Goal: Task Accomplishment & Management: Use online tool/utility

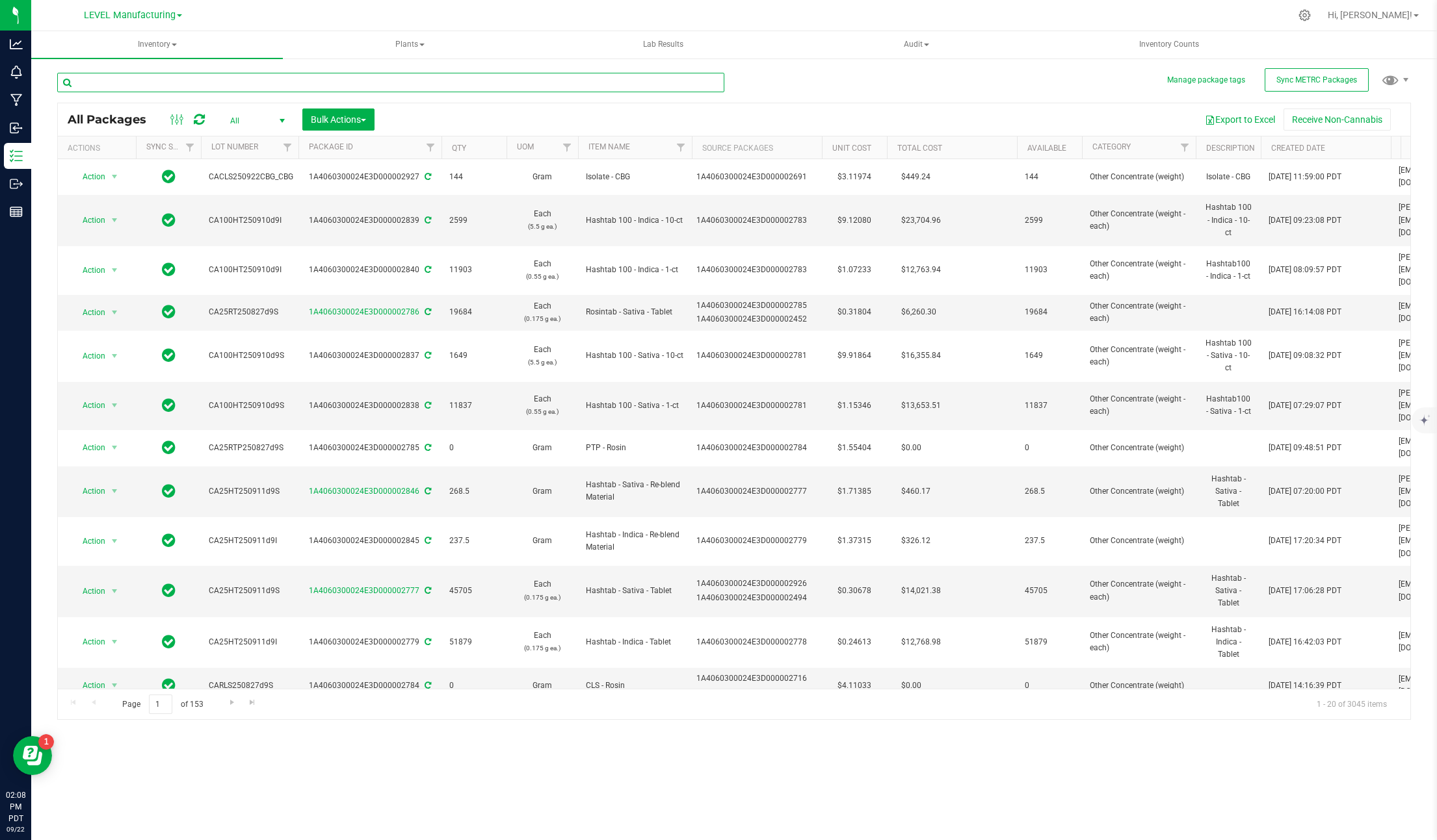
click at [250, 87] on input "text" at bounding box center [391, 83] width 667 height 19
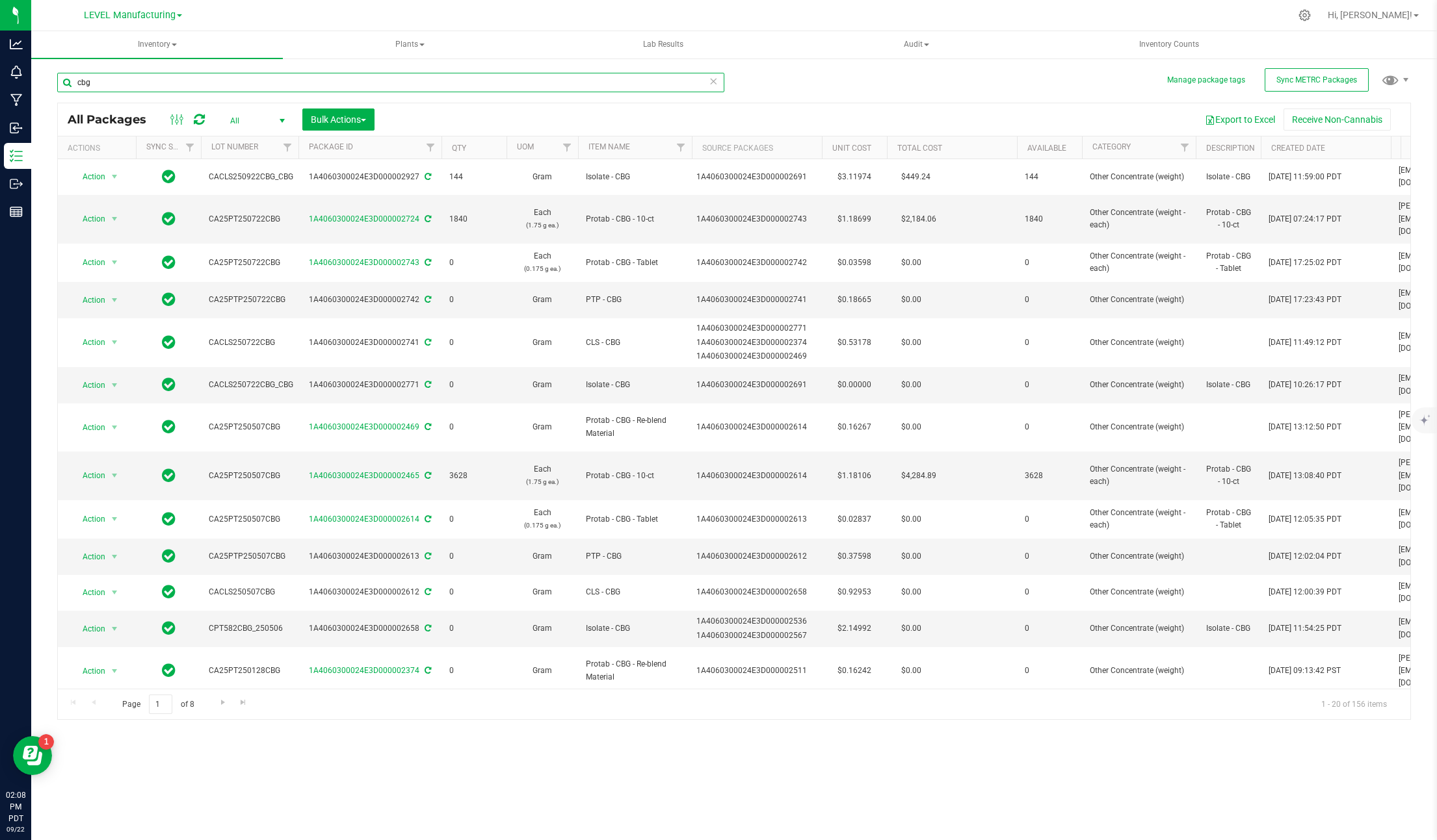
type input "cbg"
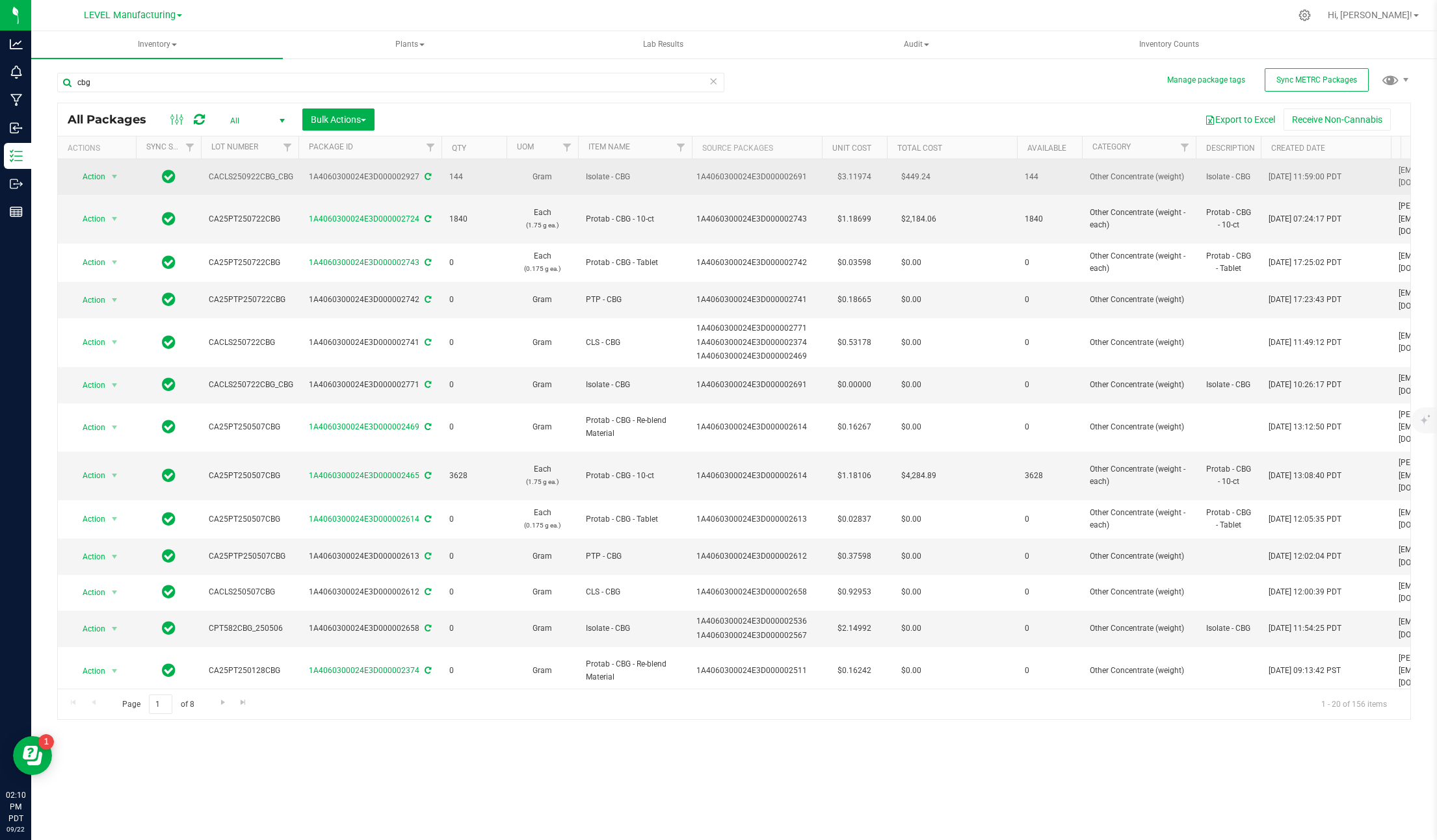
click at [842, 171] on td "$3.11974" at bounding box center [854, 176] width 65 height 36
drag, startPoint x: 864, startPoint y: 172, endPoint x: 760, endPoint y: 171, distance: 104.0
click at [760, 171] on tr "Action Action Adjust qty Create package Edit attributes Global inventory Locate…" at bounding box center [1125, 176] width 2136 height 36
type input "0"
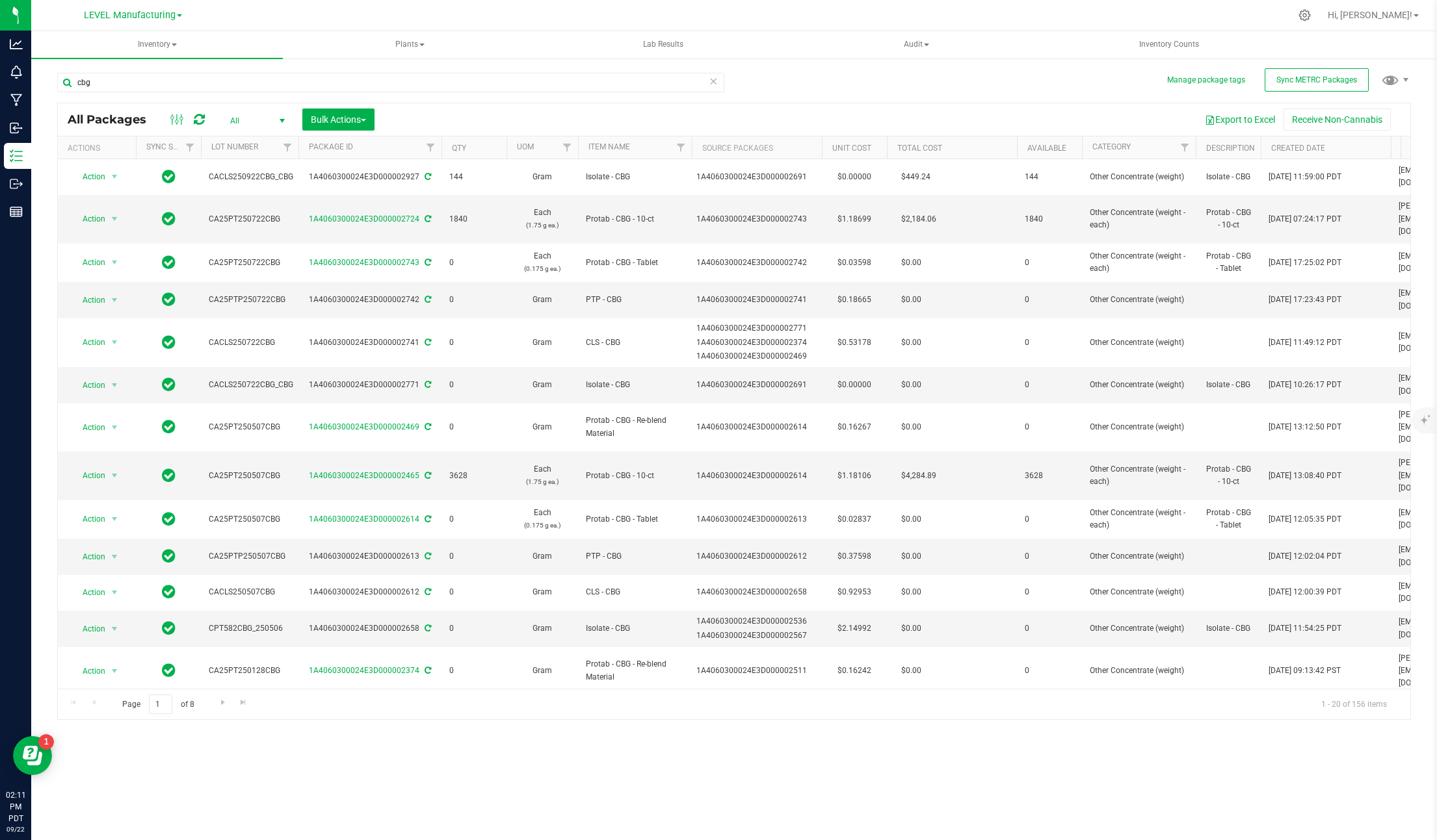
click at [943, 113] on div "Export to Excel Receive Non-Cannabis" at bounding box center [892, 119] width 1016 height 22
click at [197, 124] on icon at bounding box center [199, 119] width 11 height 13
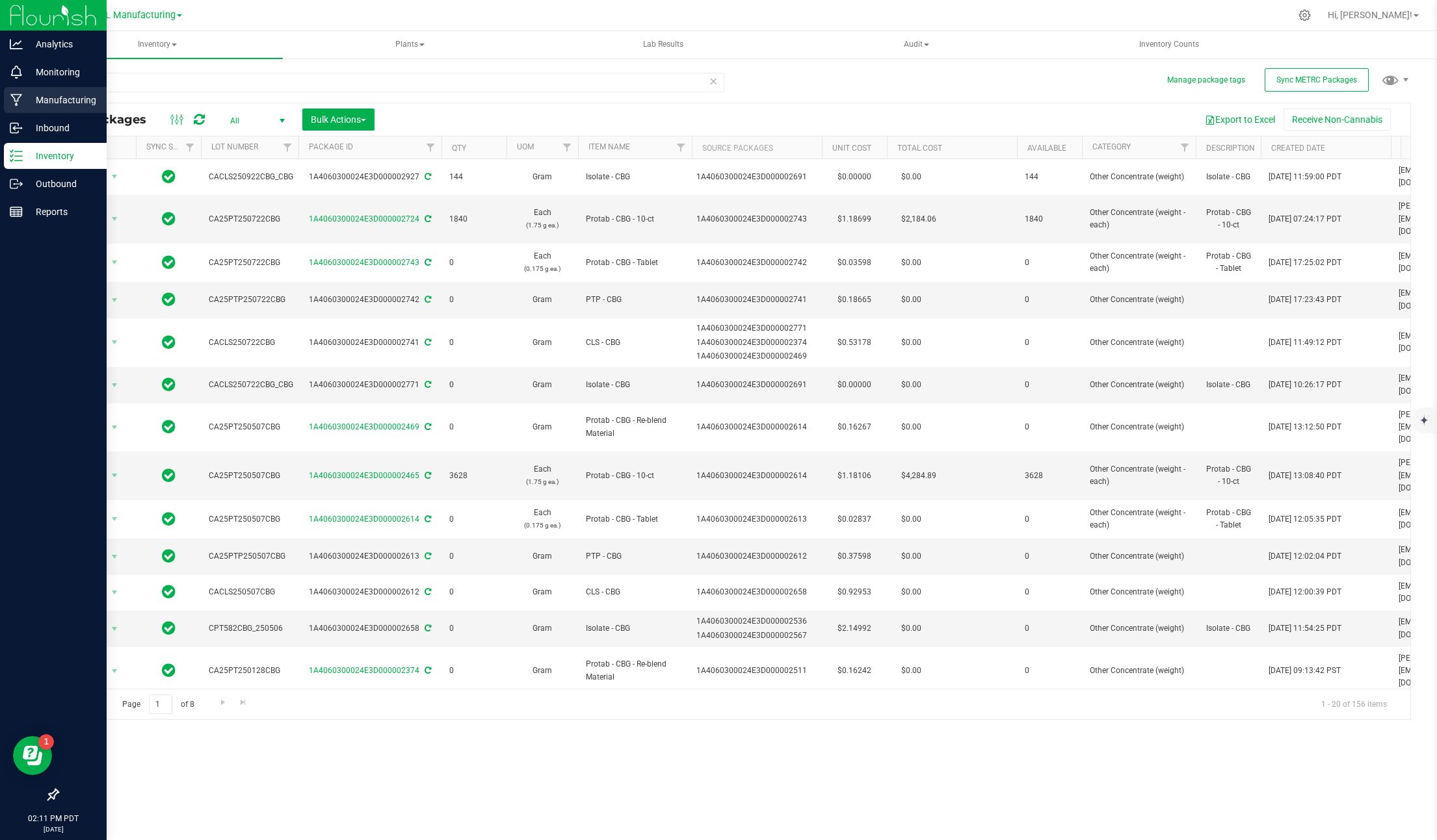
click at [24, 104] on p "Manufacturing" at bounding box center [61, 100] width 78 height 16
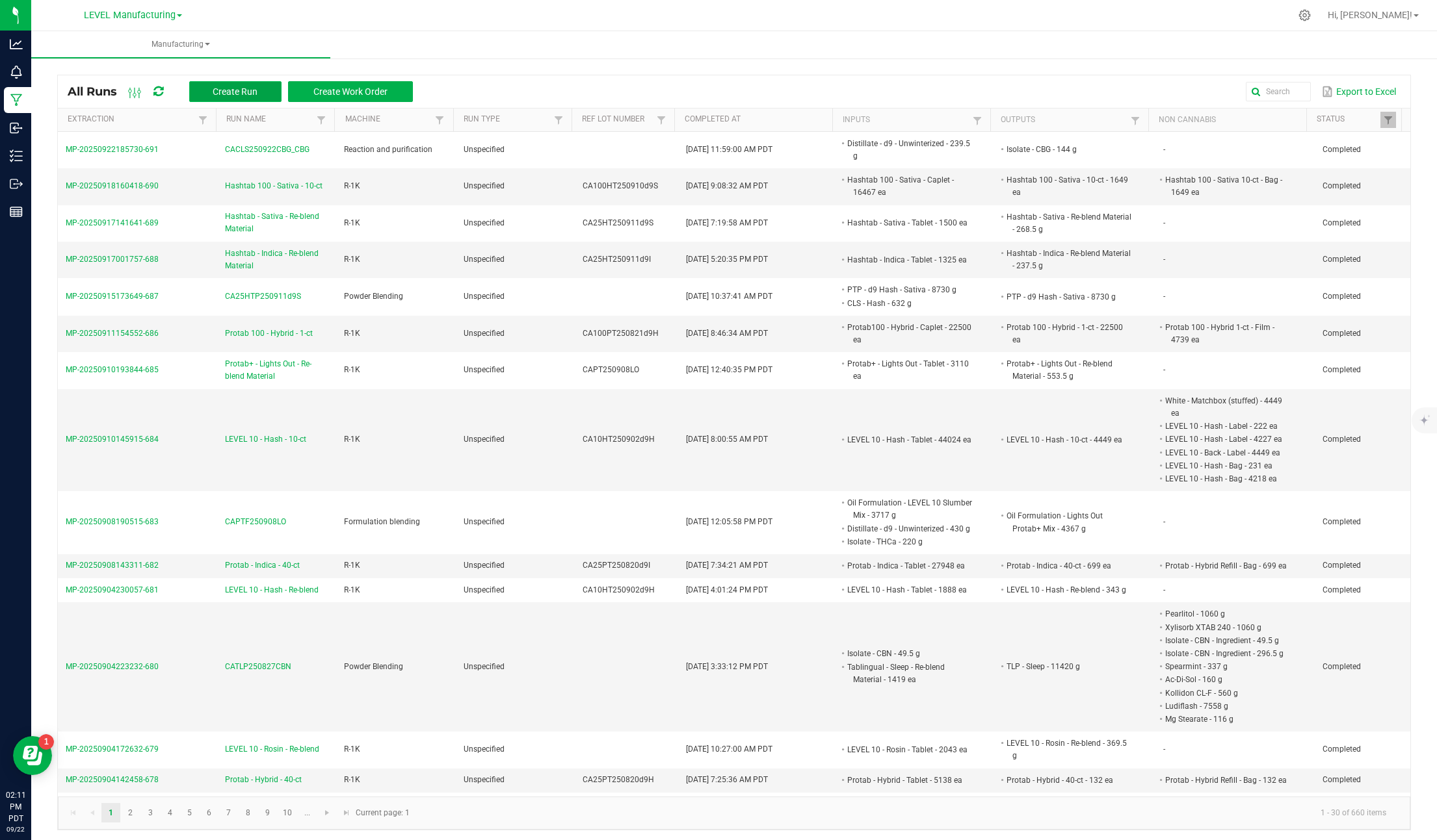
click at [251, 92] on span "Create Run" at bounding box center [235, 92] width 45 height 11
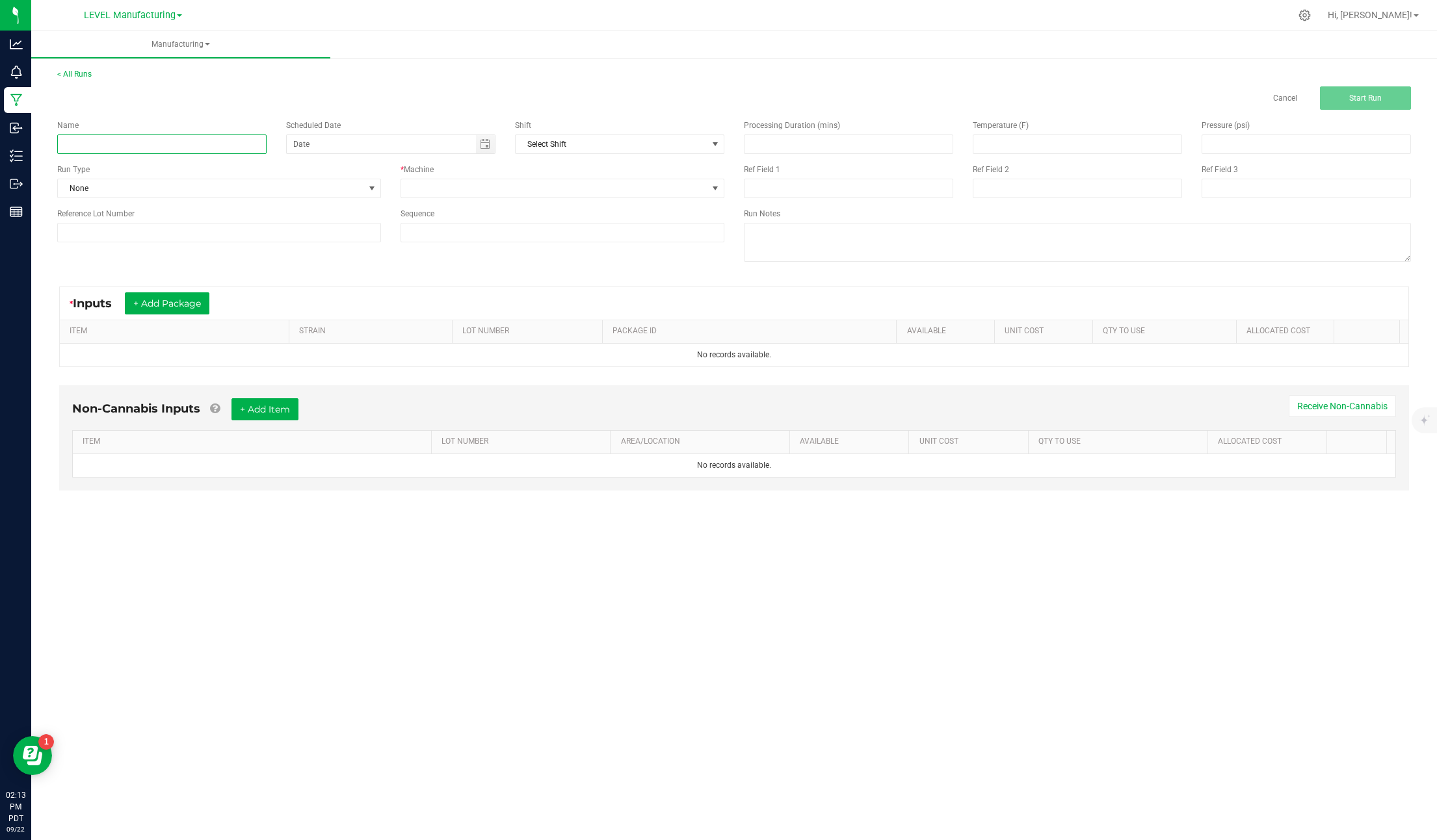
click at [175, 137] on input at bounding box center [162, 144] width 210 height 19
paste input "CACLS250922CBG"
click at [491, 145] on span "Toggle calendar" at bounding box center [485, 144] width 19 height 19
type input "CACLS250922CBG"
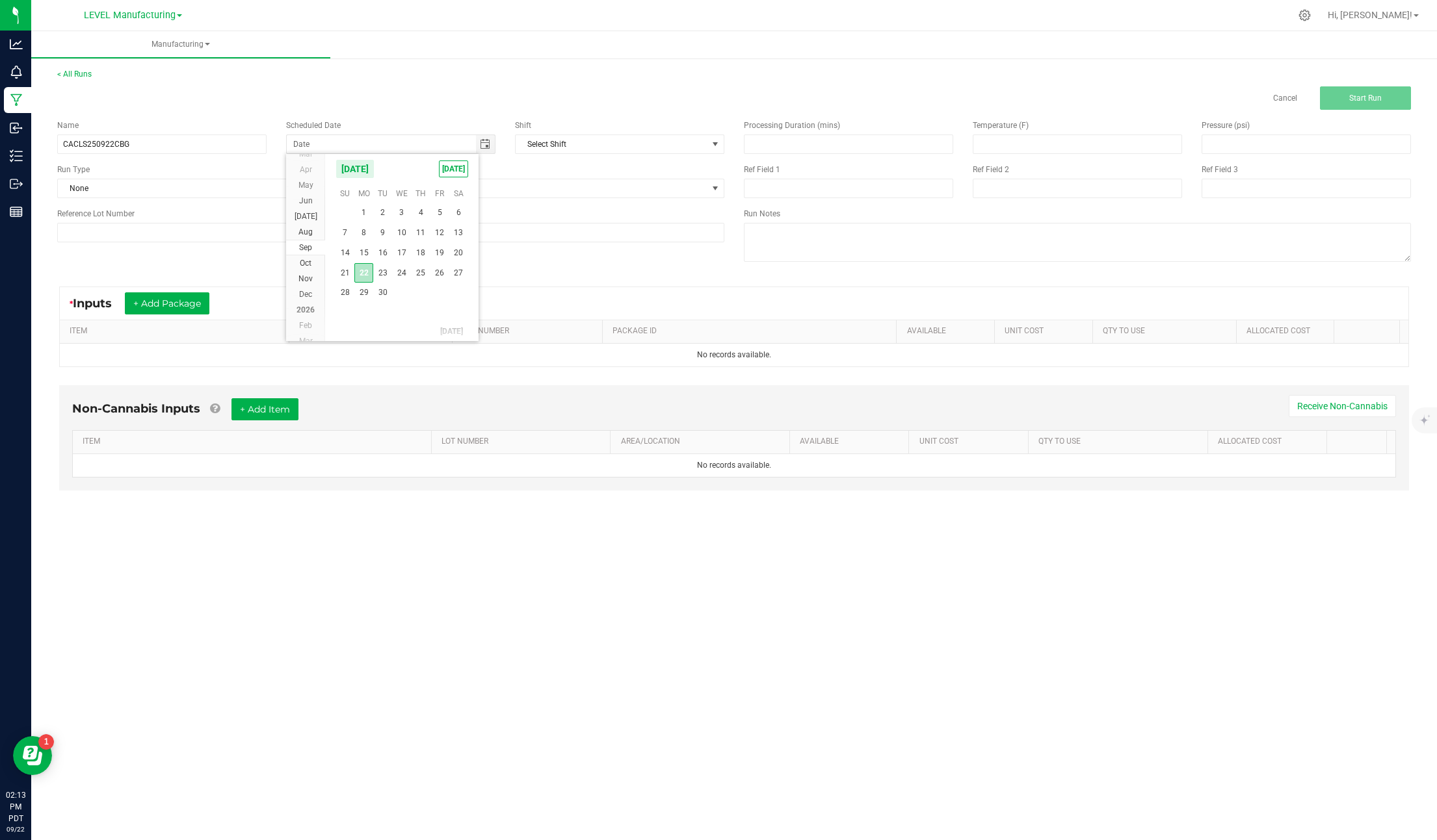
click at [356, 271] on span "22" at bounding box center [363, 273] width 19 height 20
type input "[DATE]"
click at [176, 197] on span "None" at bounding box center [211, 188] width 306 height 19
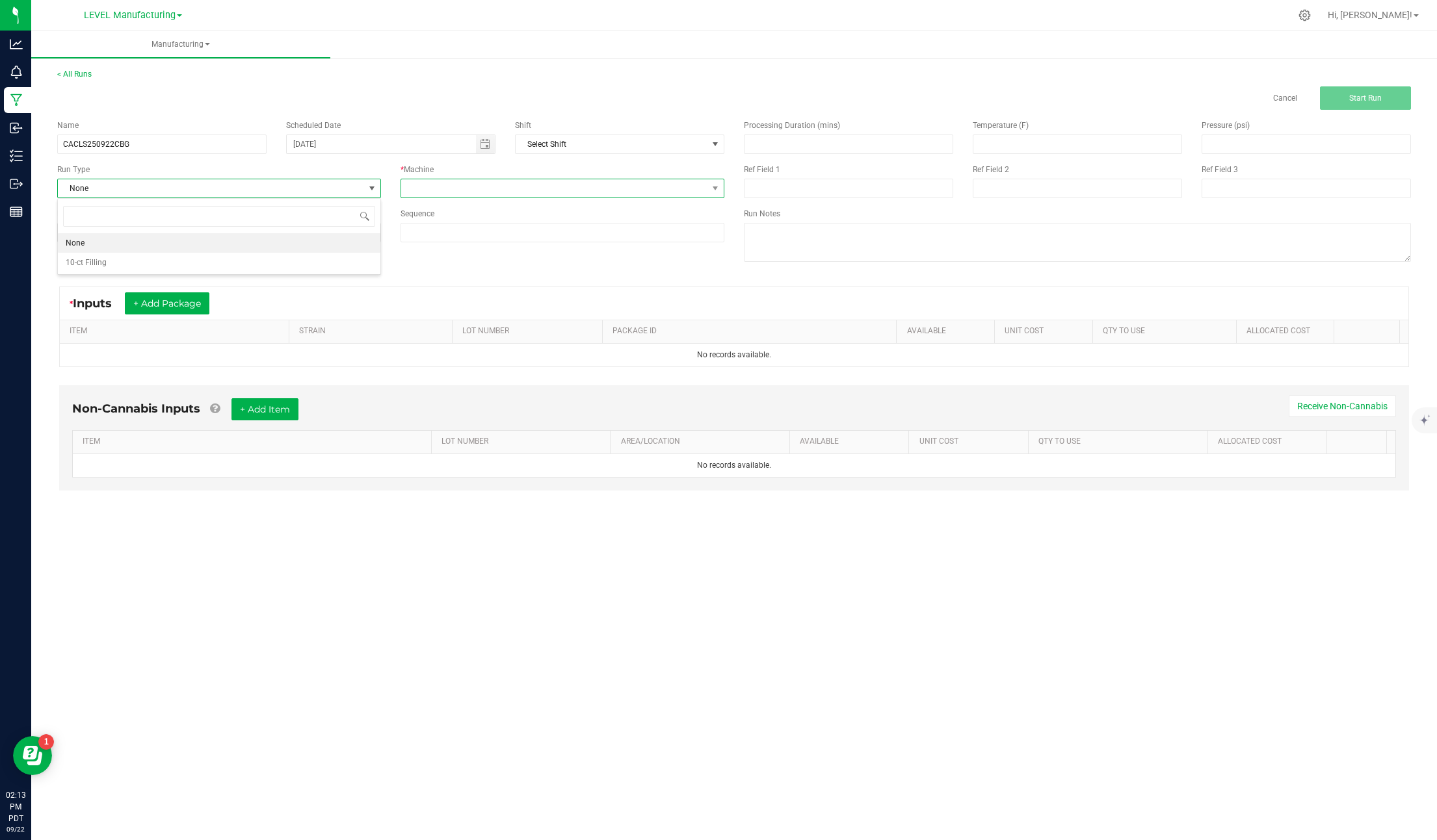
click at [452, 186] on span at bounding box center [555, 188] width 306 height 19
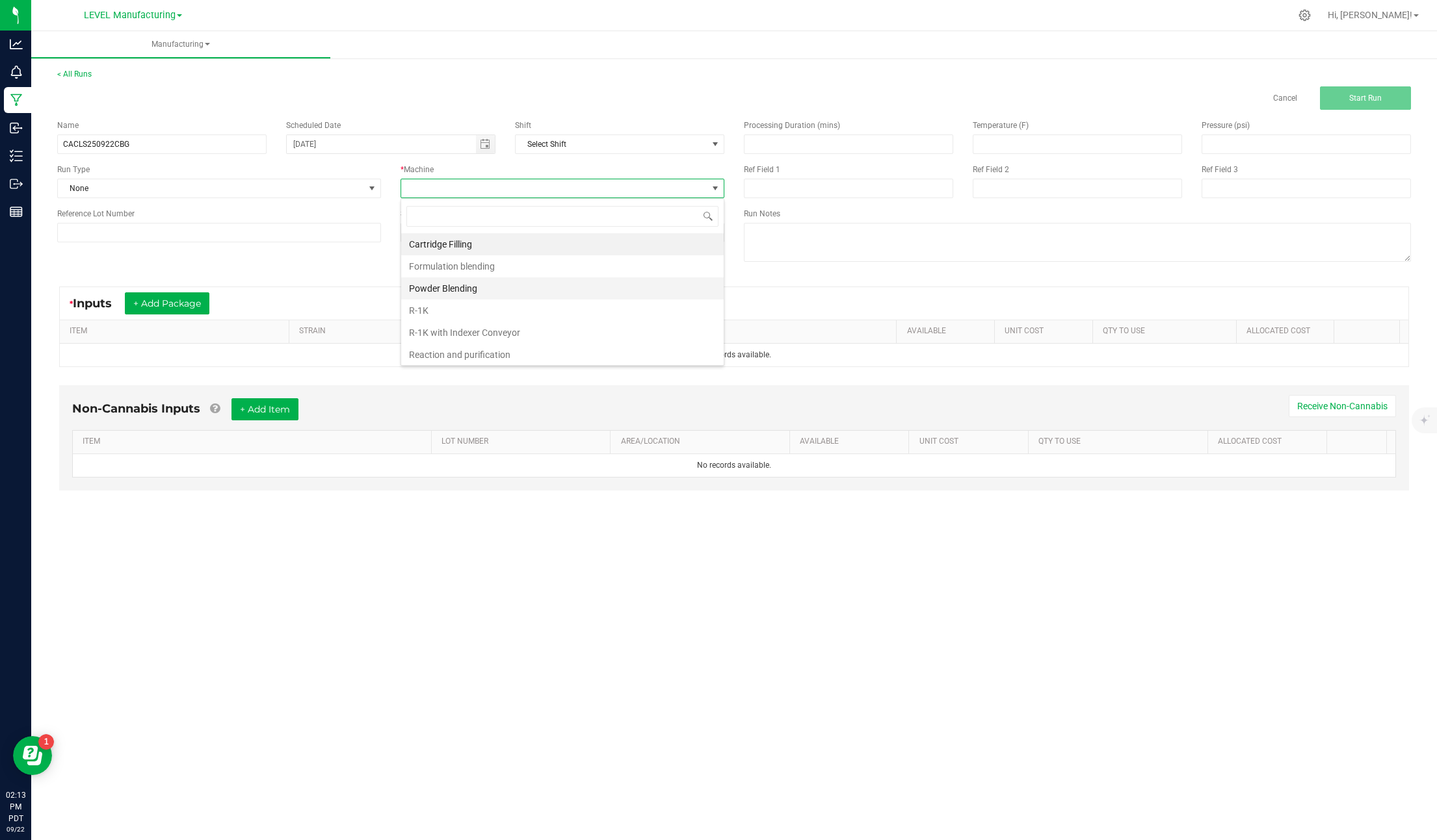
click at [448, 286] on li "Powder Blending" at bounding box center [563, 288] width 323 height 22
click at [175, 301] on button "+ Add Package" at bounding box center [167, 303] width 85 height 22
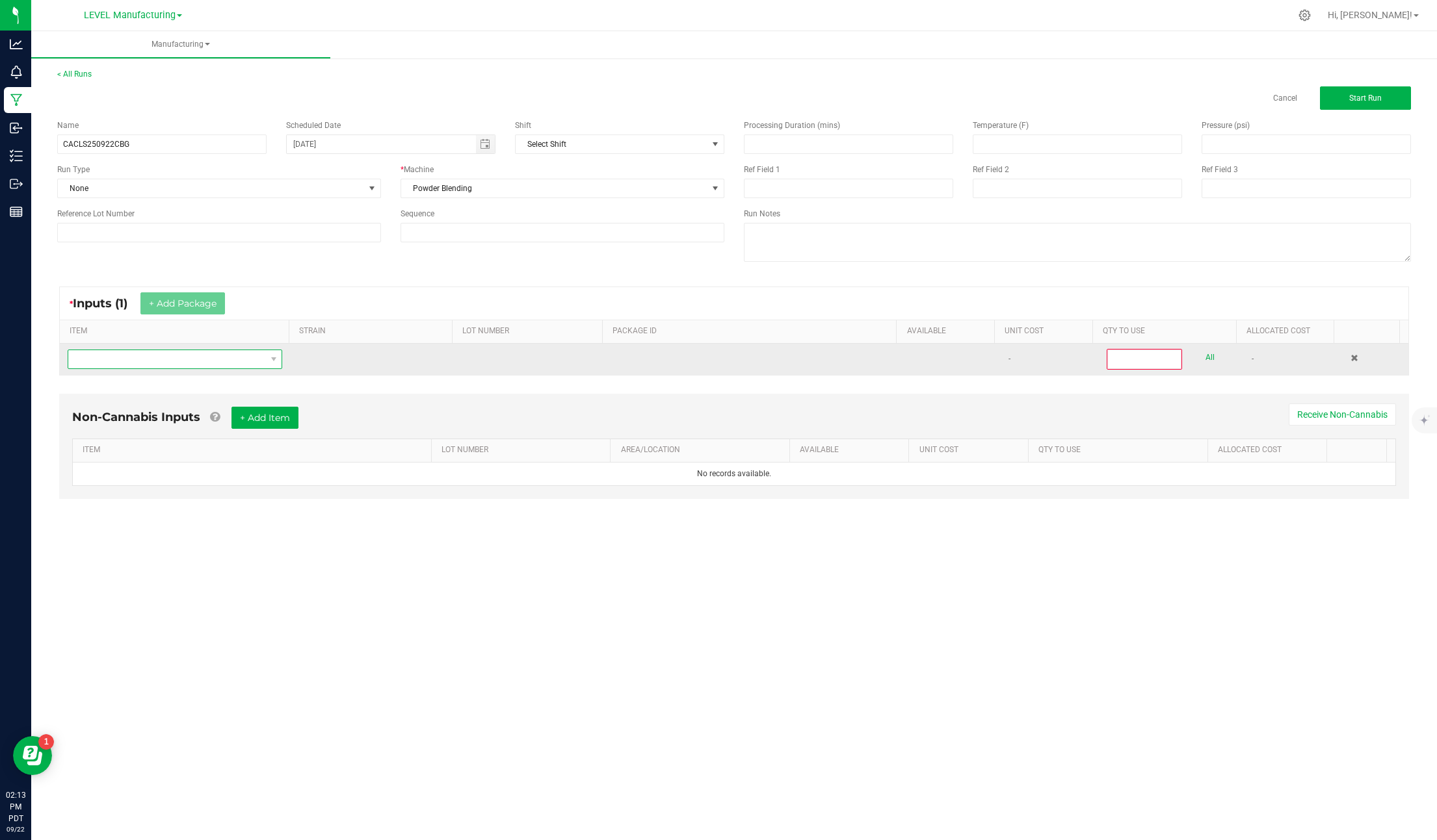
click at [152, 362] on span "NO DATA FOUND" at bounding box center [167, 359] width 197 height 19
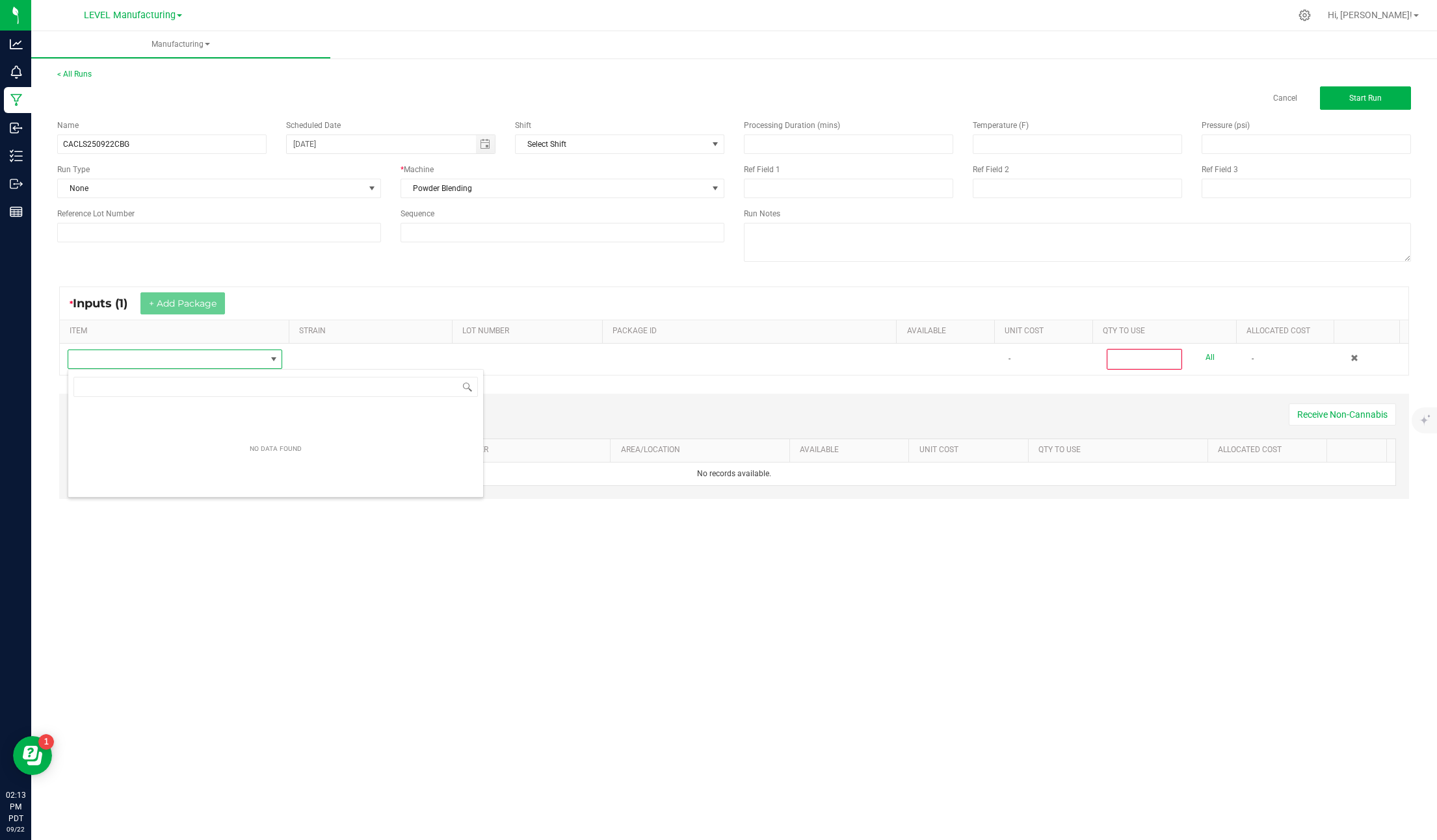
scroll to position [19, 213]
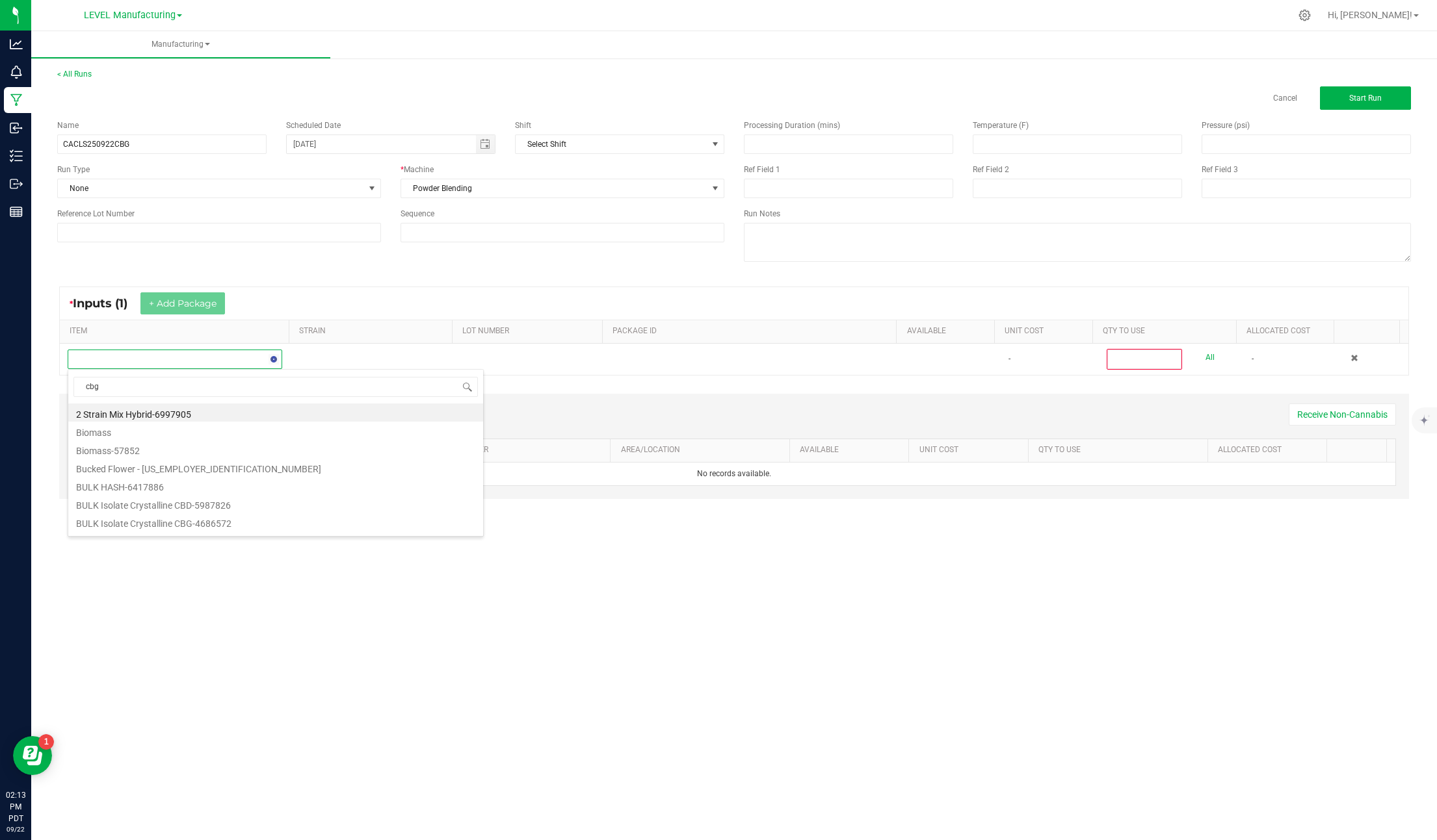
type input "cbg"
type input "isolate - cbg"
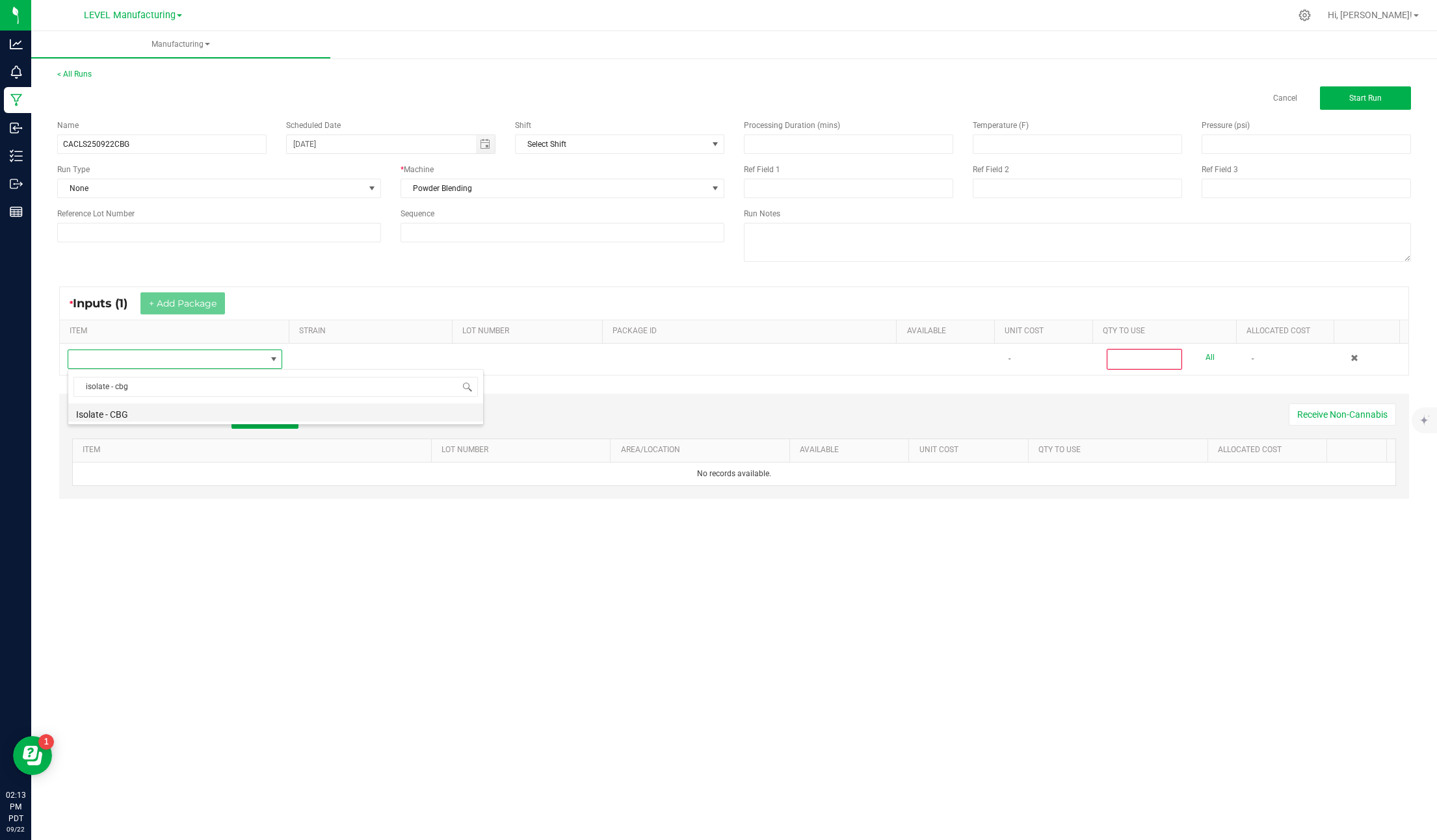
click at [137, 417] on li "Isolate - CBG" at bounding box center [276, 412] width 415 height 19
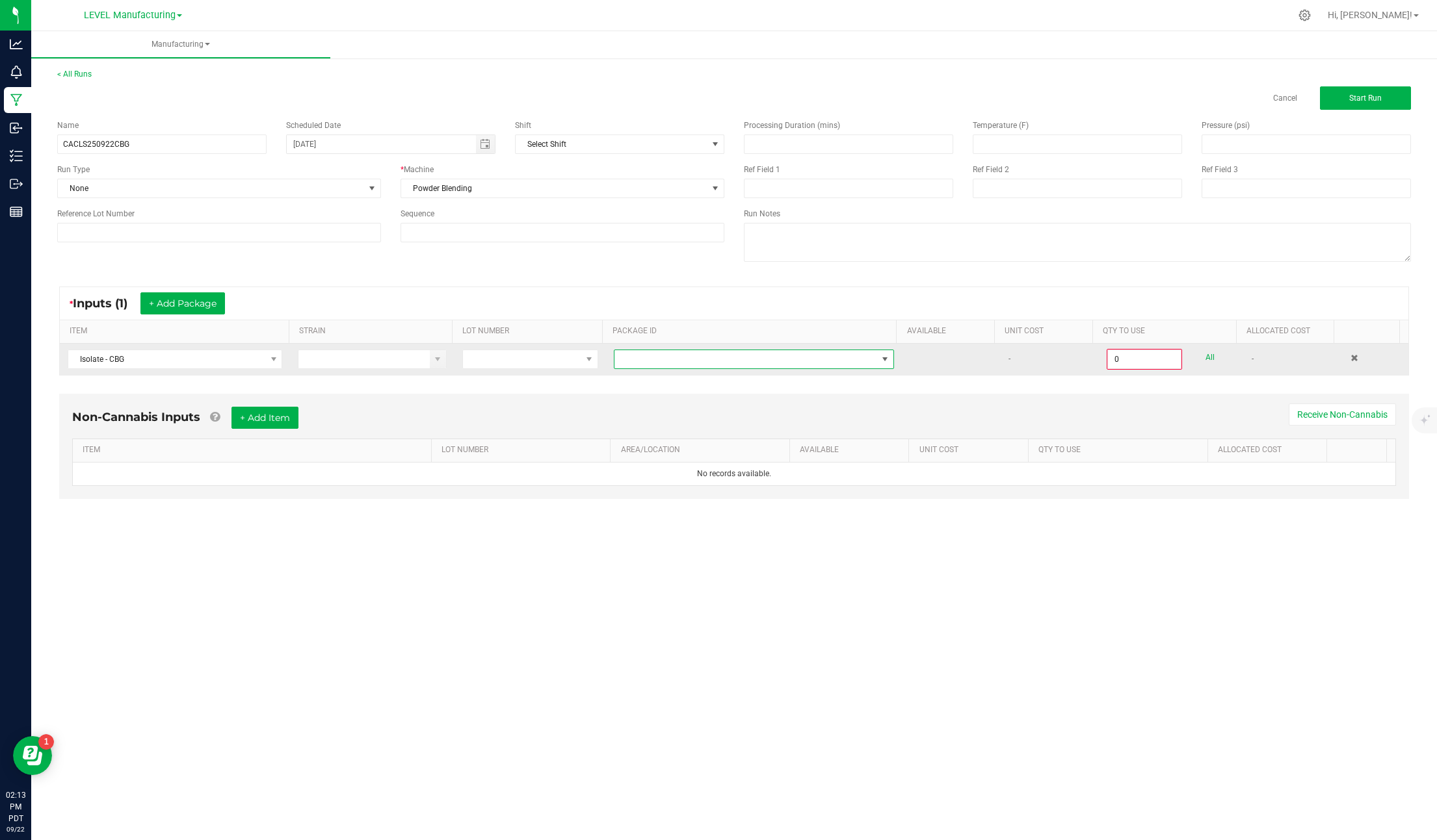
click at [759, 358] on span at bounding box center [745, 359] width 262 height 19
click at [756, 409] on li "1A4060300024E3D000002927" at bounding box center [749, 414] width 277 height 22
click at [914, 359] on span "144" at bounding box center [916, 358] width 14 height 9
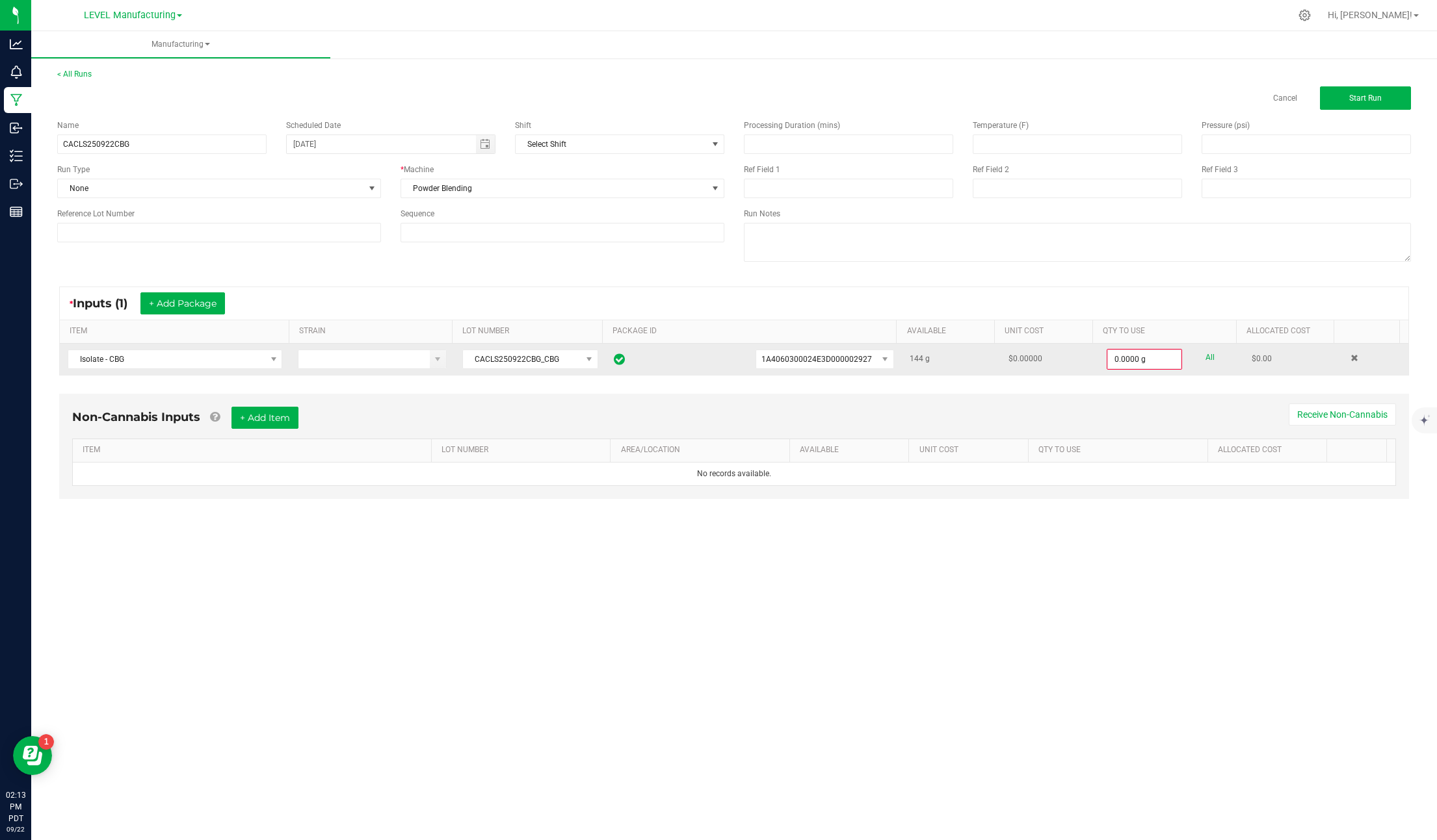
click at [910, 358] on span "144" at bounding box center [916, 358] width 14 height 9
copy span "144"
click at [1126, 360] on input "0" at bounding box center [1144, 359] width 73 height 19
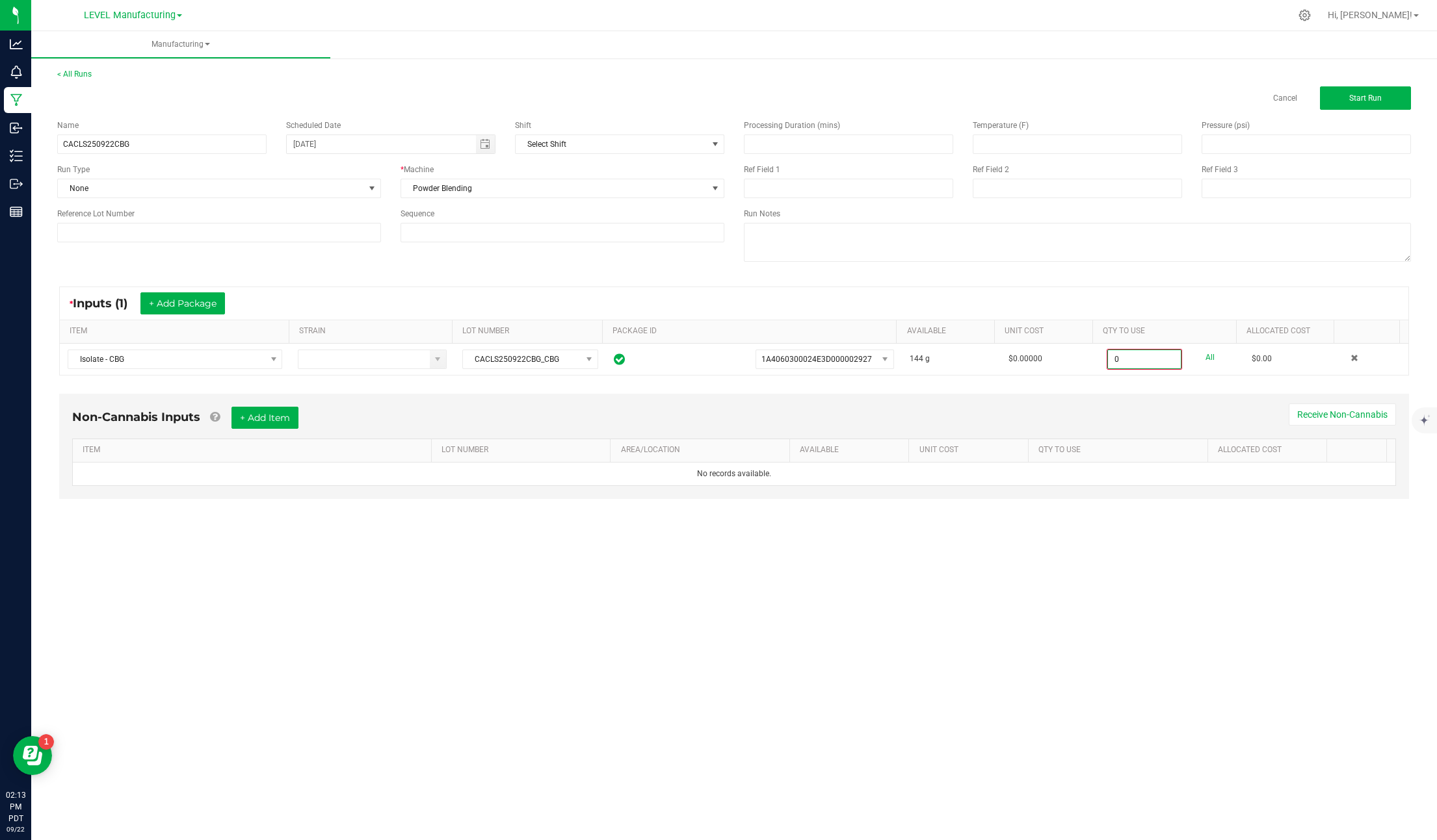
paste input "144"
type input "144.0000 g"
click at [262, 412] on button "+ Add Item" at bounding box center [264, 416] width 67 height 22
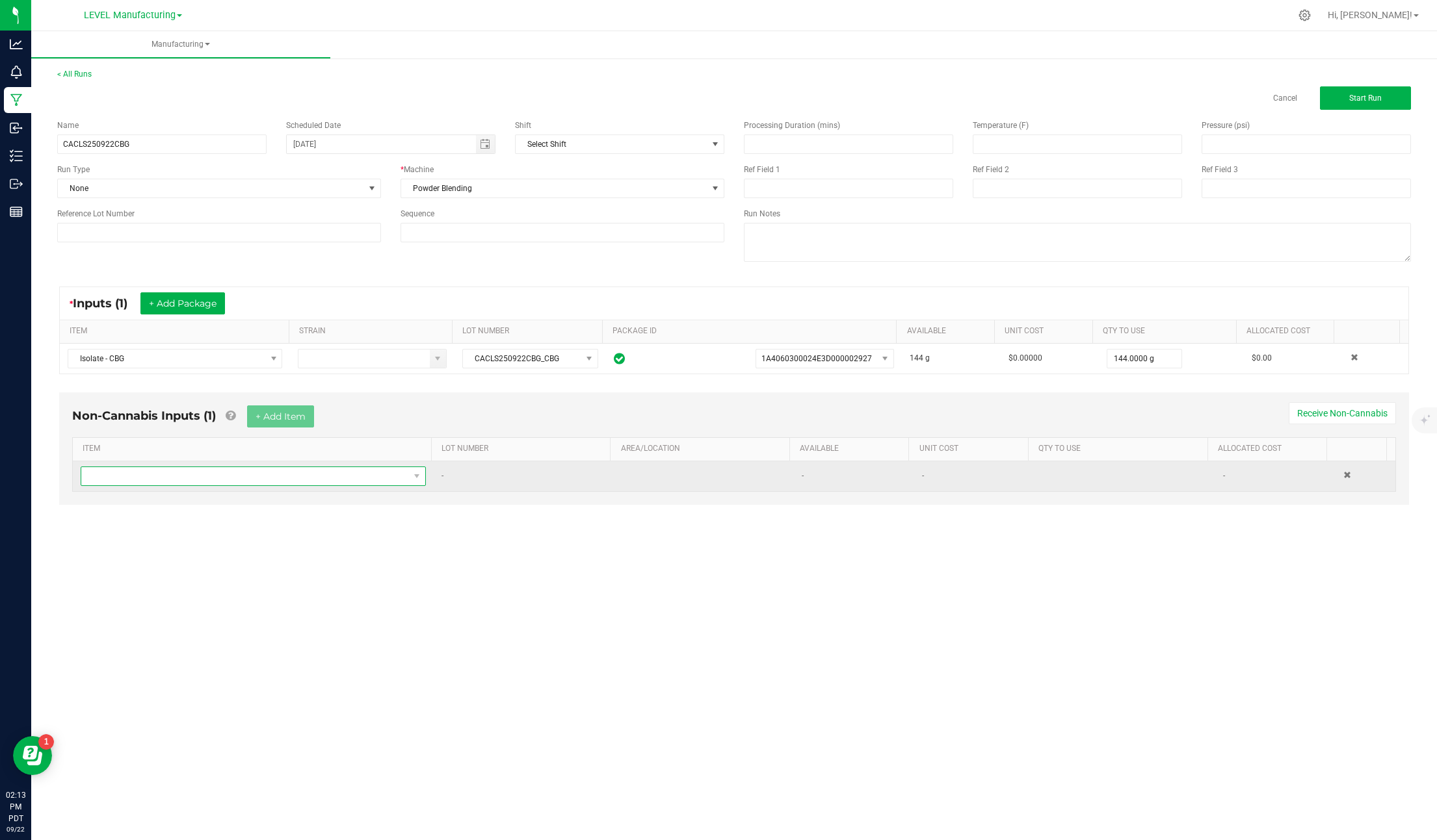
click at [146, 482] on span "NO DATA FOUND" at bounding box center [245, 477] width 328 height 19
type input "syloid"
type input "0.0000 g"
click at [282, 421] on button "+ Add Item" at bounding box center [280, 416] width 67 height 22
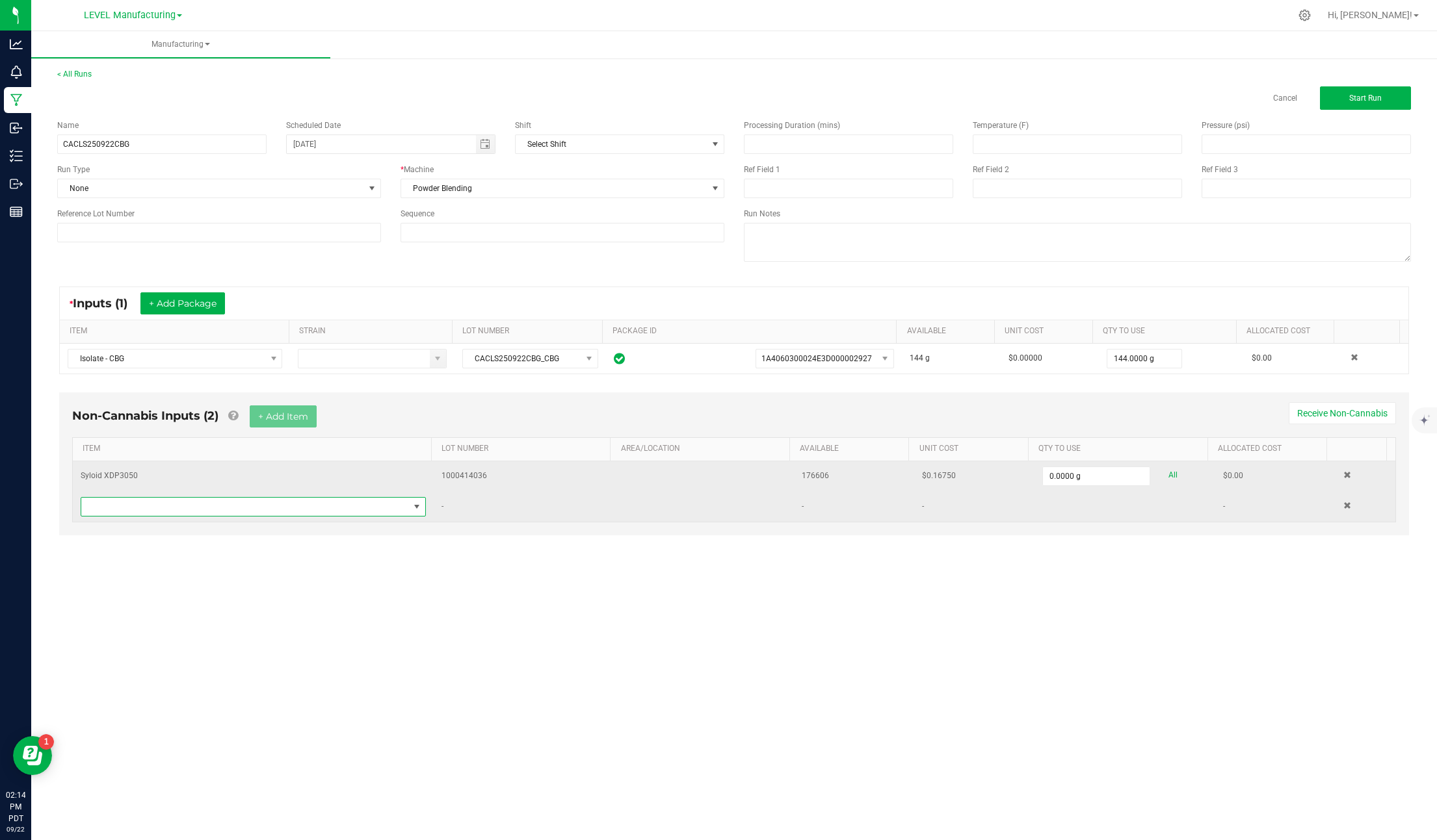
click at [230, 508] on span "NO DATA FOUND" at bounding box center [245, 507] width 328 height 19
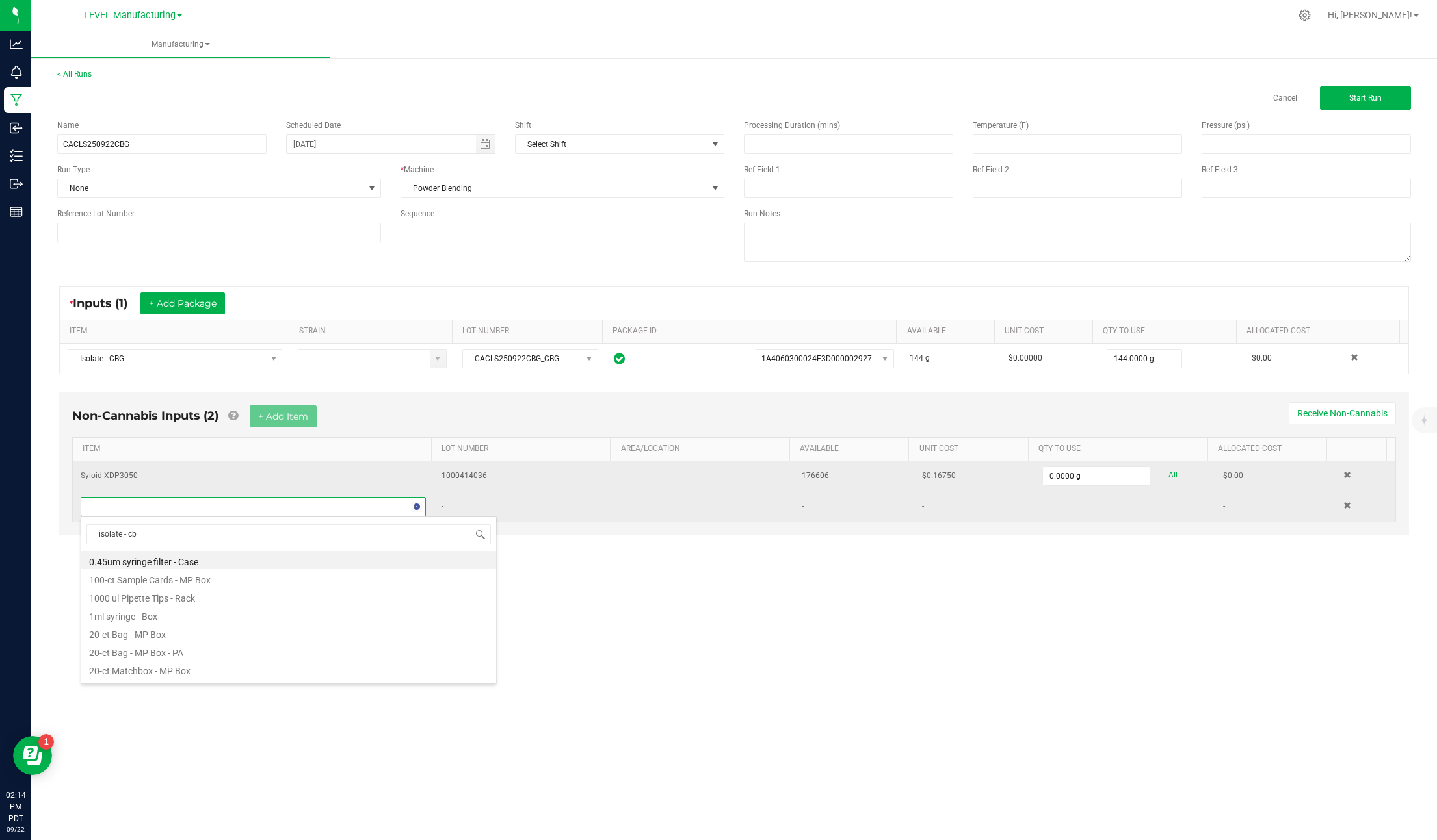
type input "isolate - cbg"
drag, startPoint x: 186, startPoint y: 569, endPoint x: 169, endPoint y: 585, distance: 23.3
click at [186, 568] on li "Isolate - CBG - Ingredient" at bounding box center [289, 560] width 415 height 19
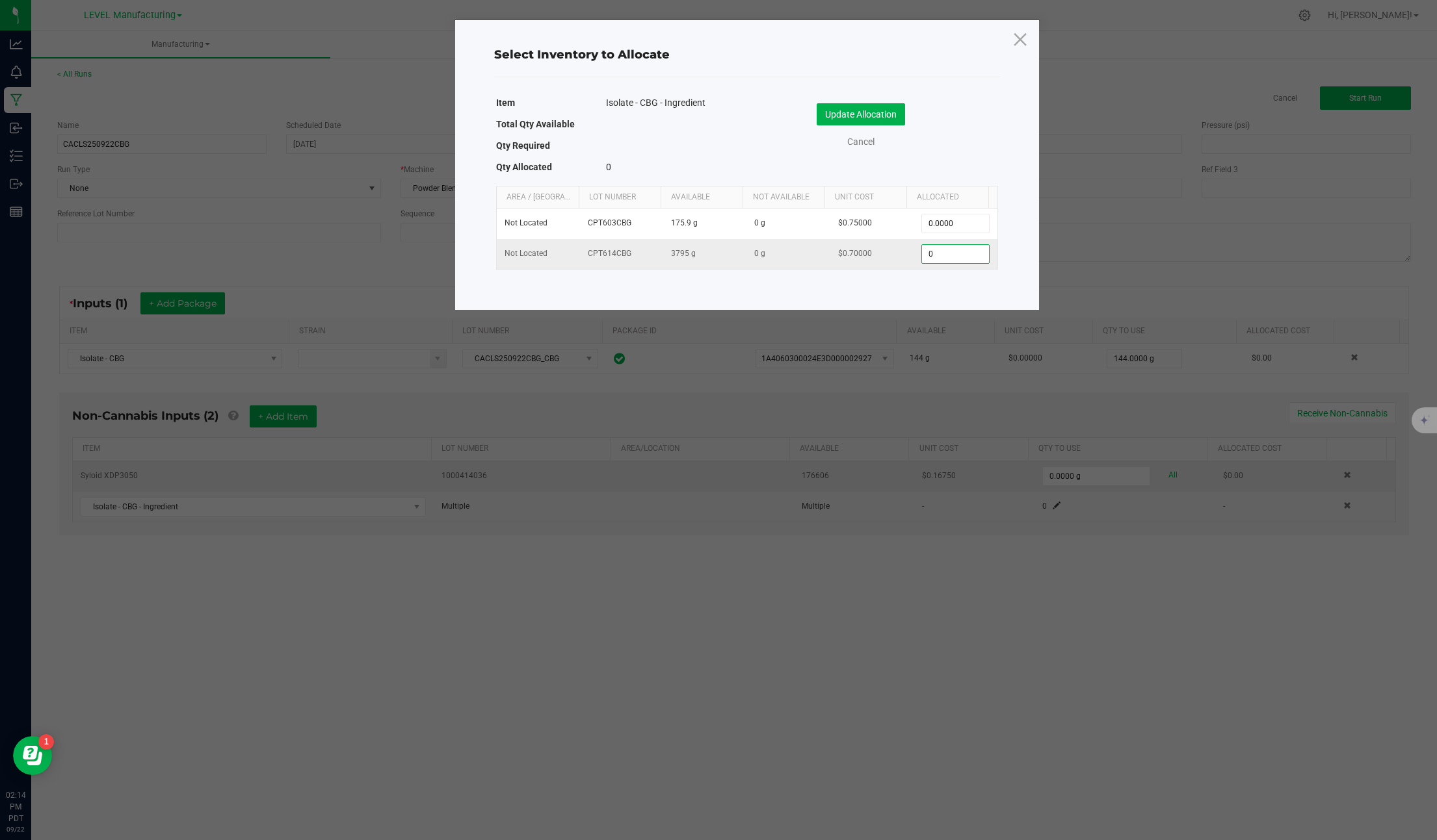
click at [957, 255] on input "0" at bounding box center [955, 253] width 66 height 19
type input "800.0000"
click at [843, 106] on button "Update Allocation" at bounding box center [861, 114] width 89 height 22
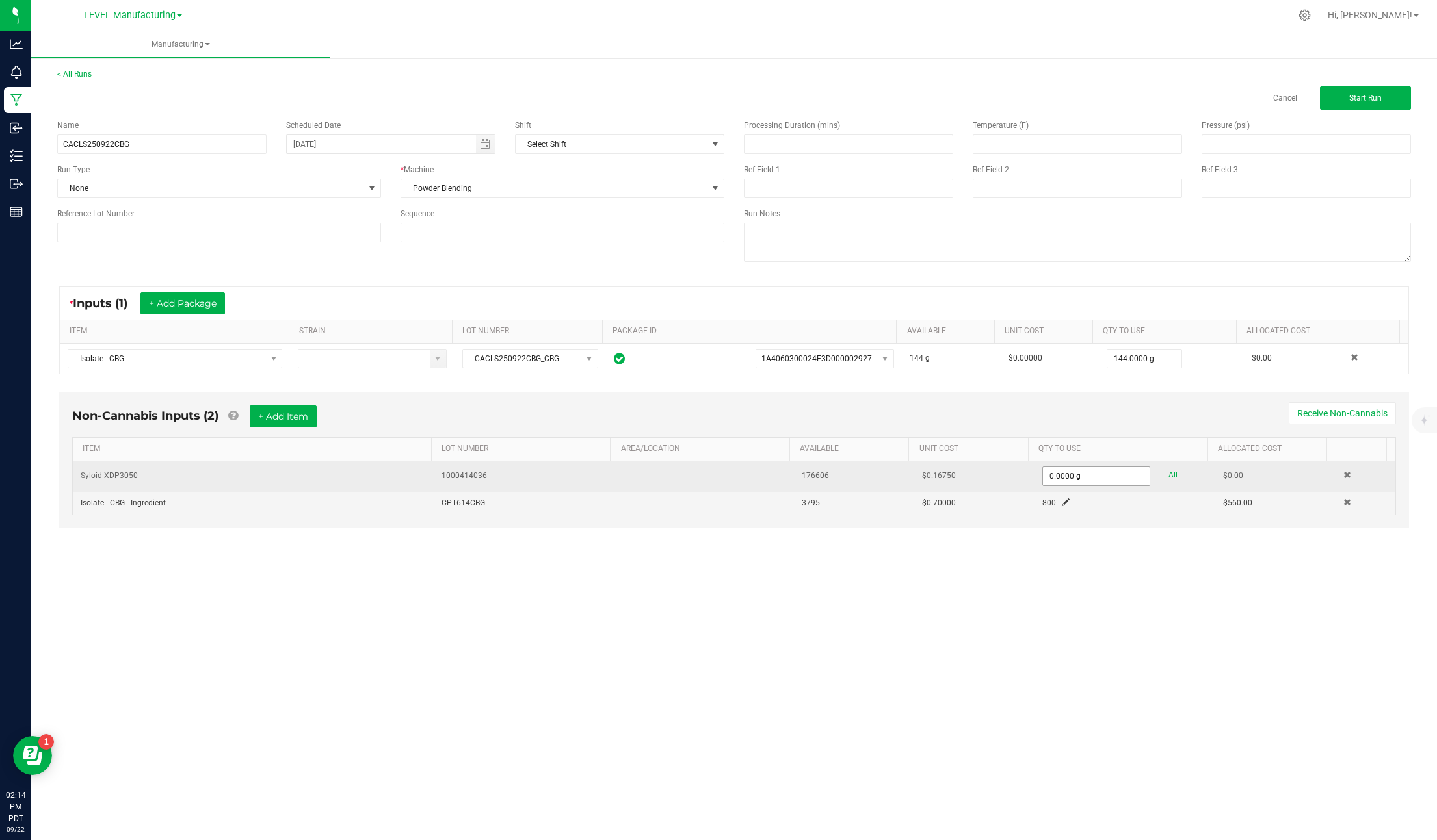
type input "0"
click at [1058, 473] on input "0" at bounding box center [1096, 477] width 106 height 19
click at [1385, 103] on button "Start Run" at bounding box center [1365, 98] width 91 height 23
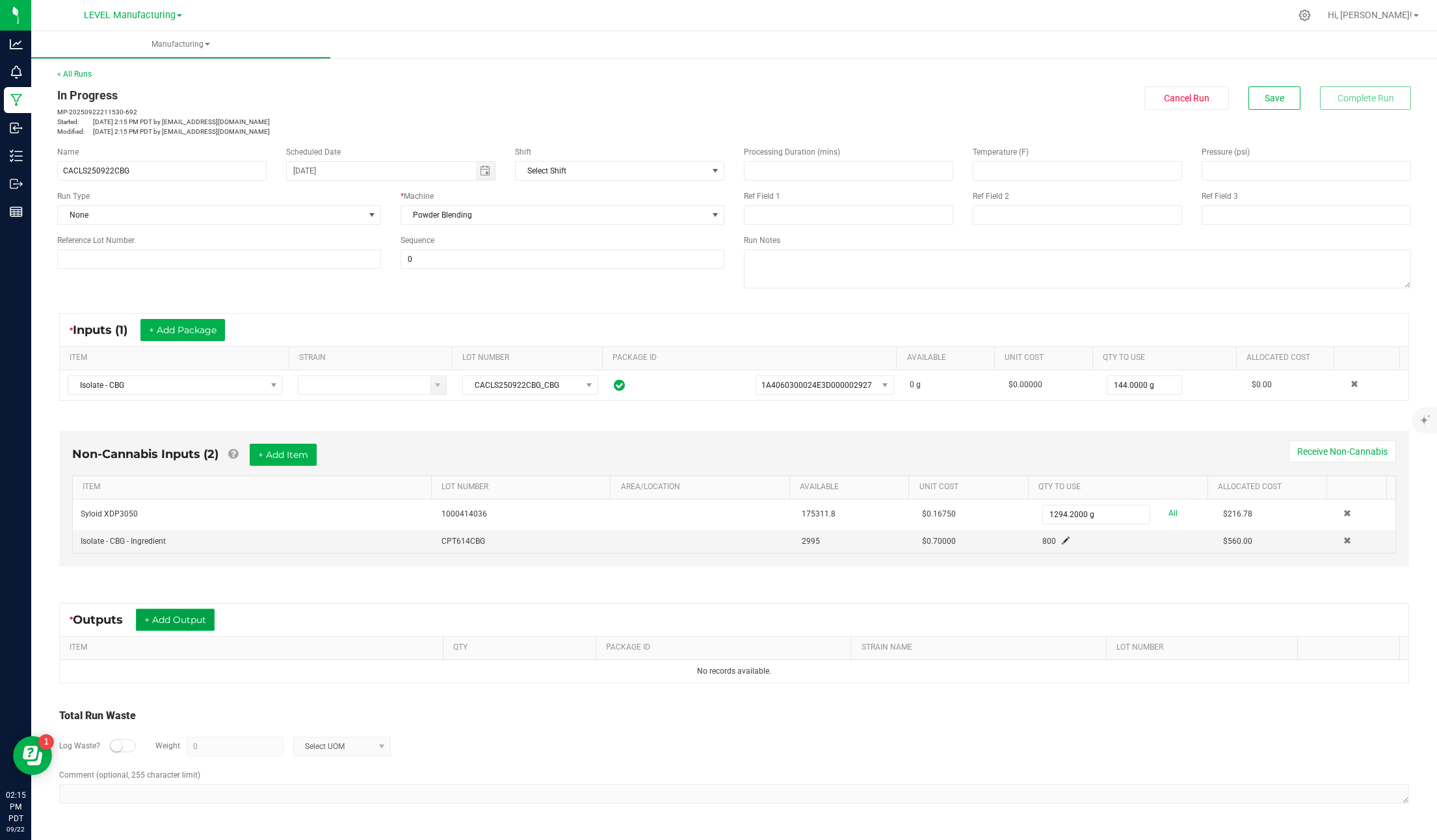
click at [186, 619] on button "+ Add Output" at bounding box center [175, 620] width 79 height 22
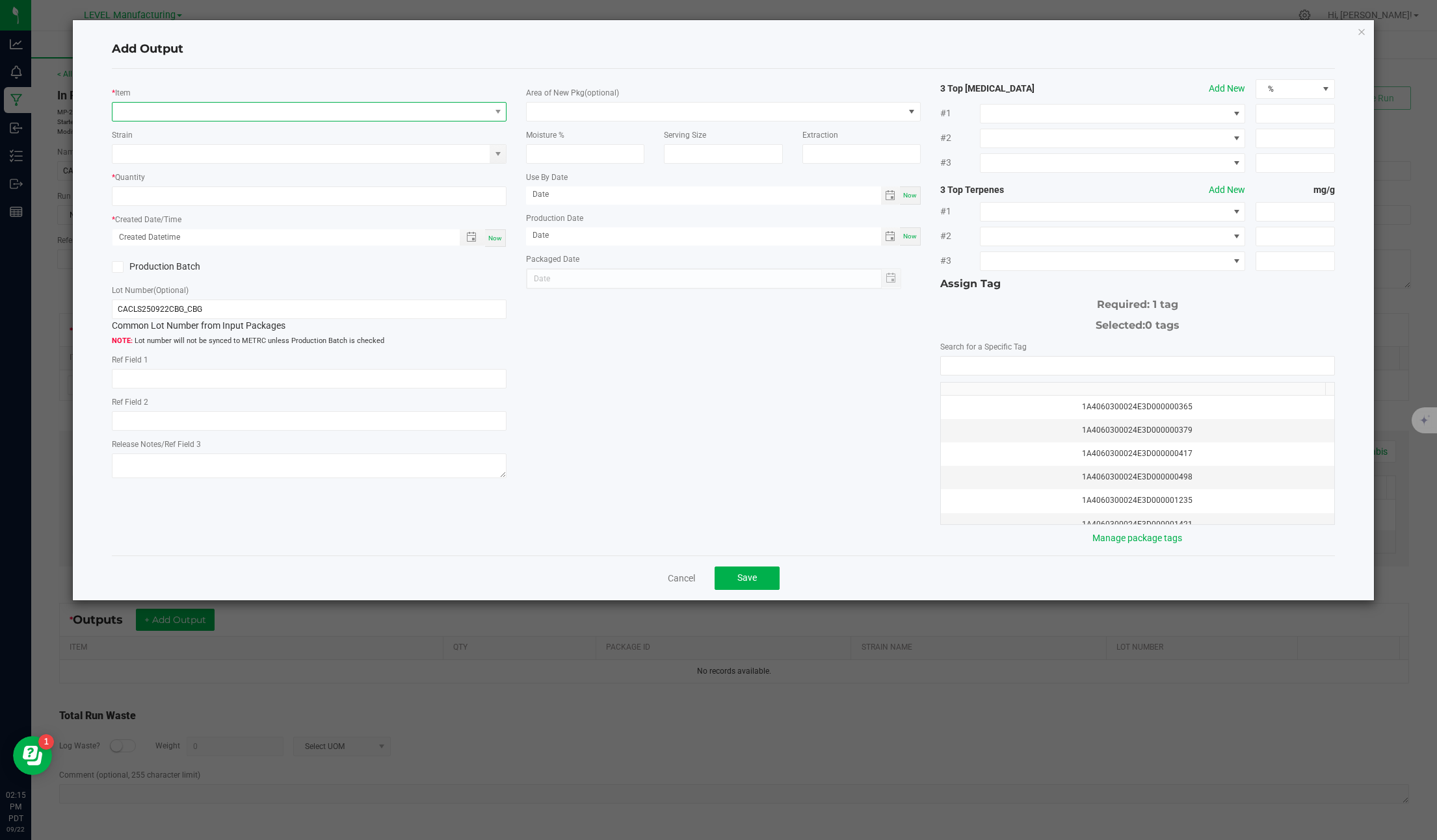
click at [211, 115] on span "NO DATA FOUND" at bounding box center [300, 111] width 377 height 19
click at [215, 238] on li "CLS - CBG" at bounding box center [320, 238] width 415 height 19
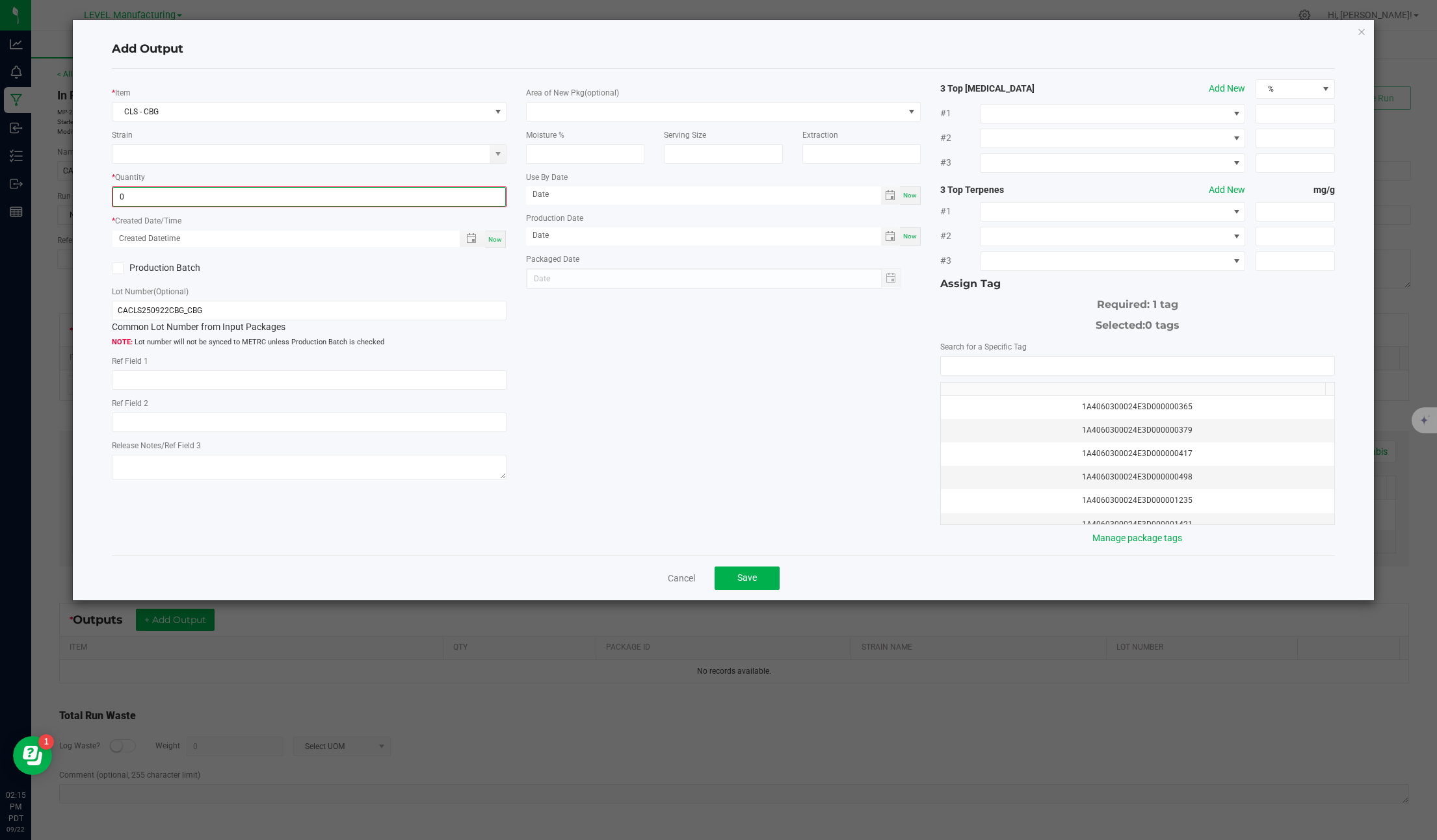
click at [165, 196] on input "0" at bounding box center [309, 197] width 392 height 19
paste input "2074"
type input "2074.0000 g"
type input "month/day/year hour:minute AM"
click at [171, 239] on input "month/day/year hour:minute AM" at bounding box center [279, 237] width 333 height 17
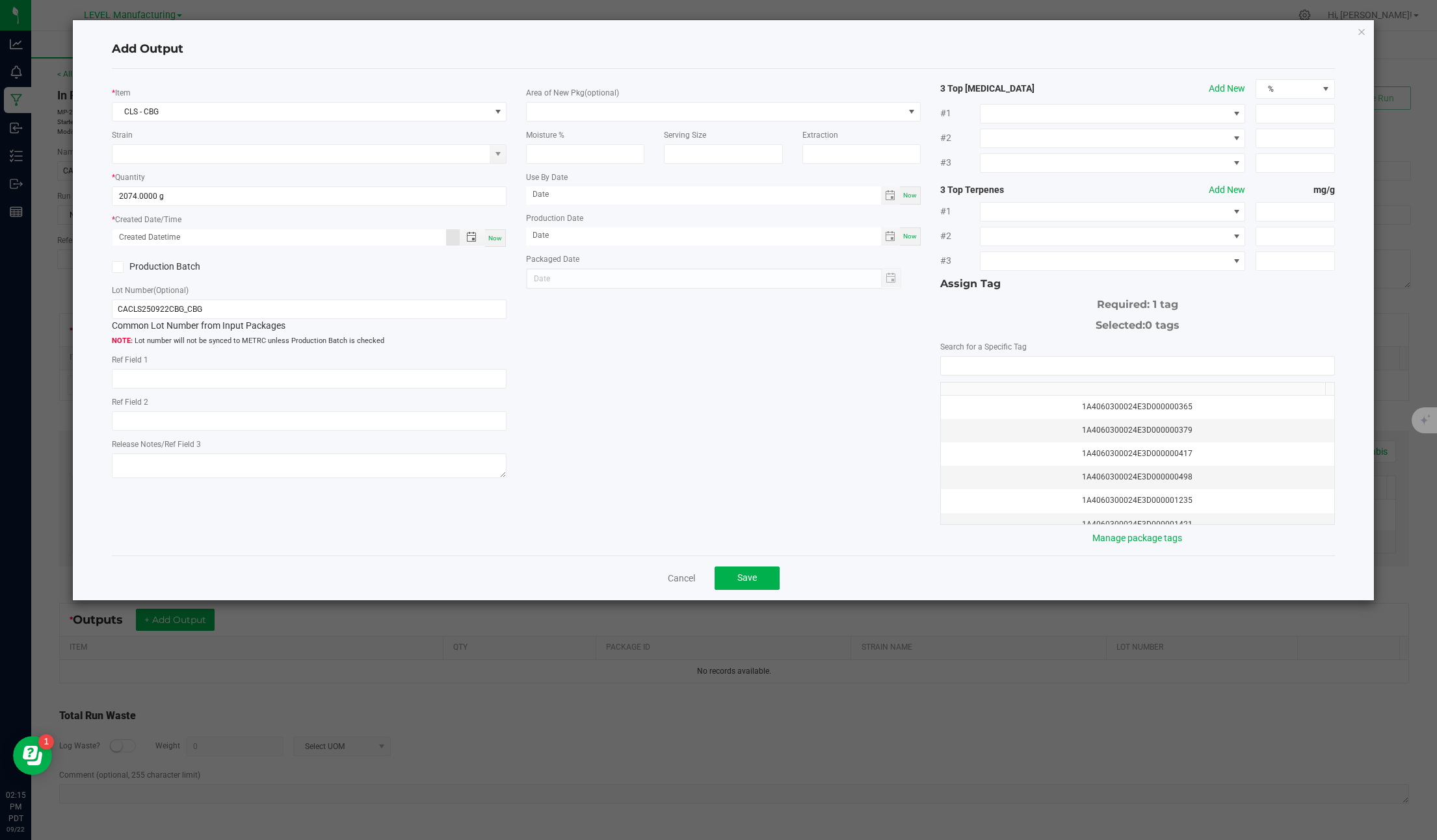
click at [489, 240] on span "Now" at bounding box center [495, 238] width 14 height 7
type input "[DATE] 2:15 PM"
type input "[DATE]"
click at [208, 309] on input "CACLS250922CBG_CBG" at bounding box center [309, 309] width 395 height 19
paste input "text"
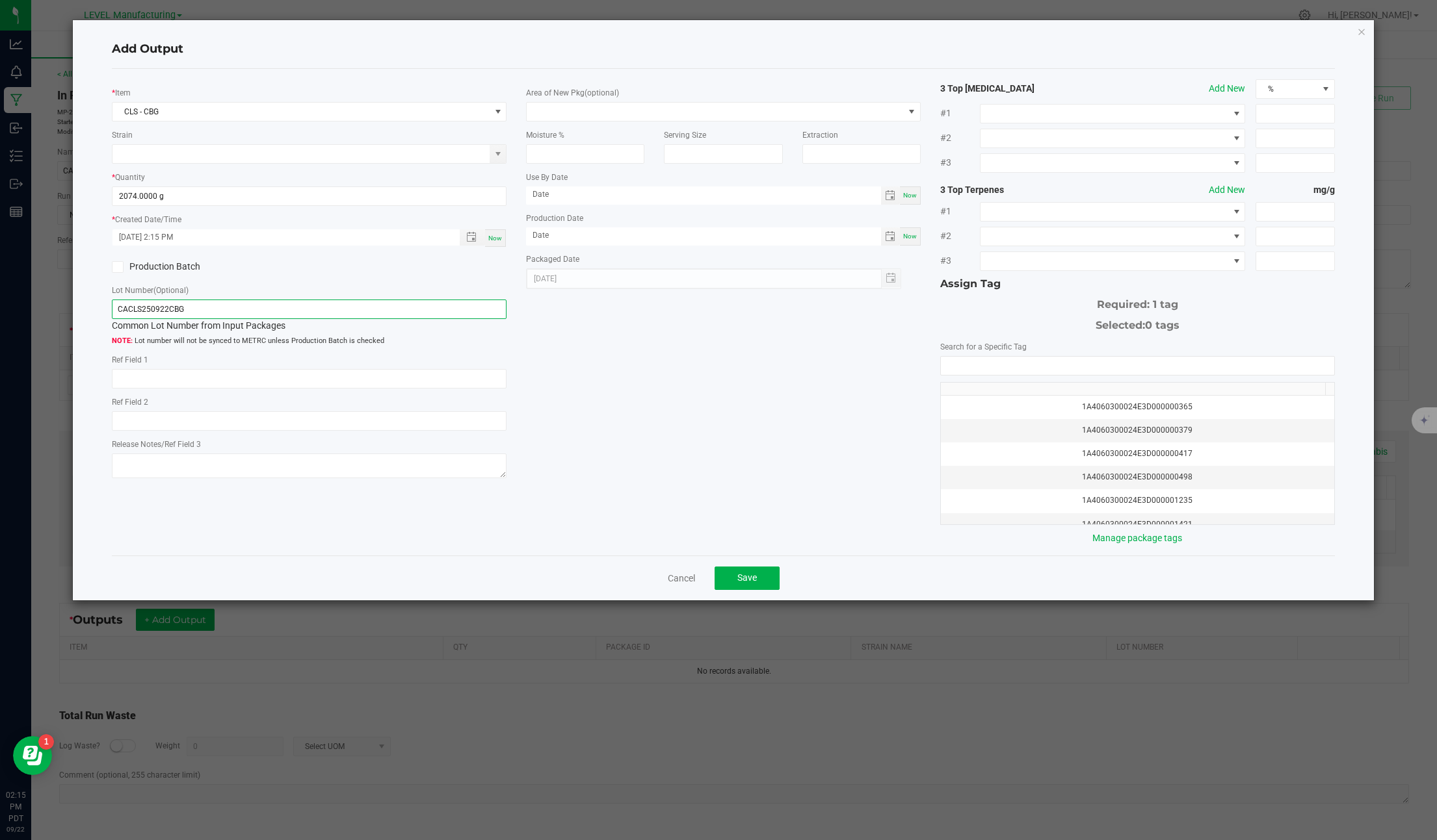
type input "CACLS250922CBG"
click at [1136, 359] on input "NO DATA FOUND" at bounding box center [1138, 365] width 394 height 19
paste input "1A4060300024E3D000002920"
click at [1047, 388] on li "1A4060300024E3D000002920" at bounding box center [1138, 389] width 394 height 22
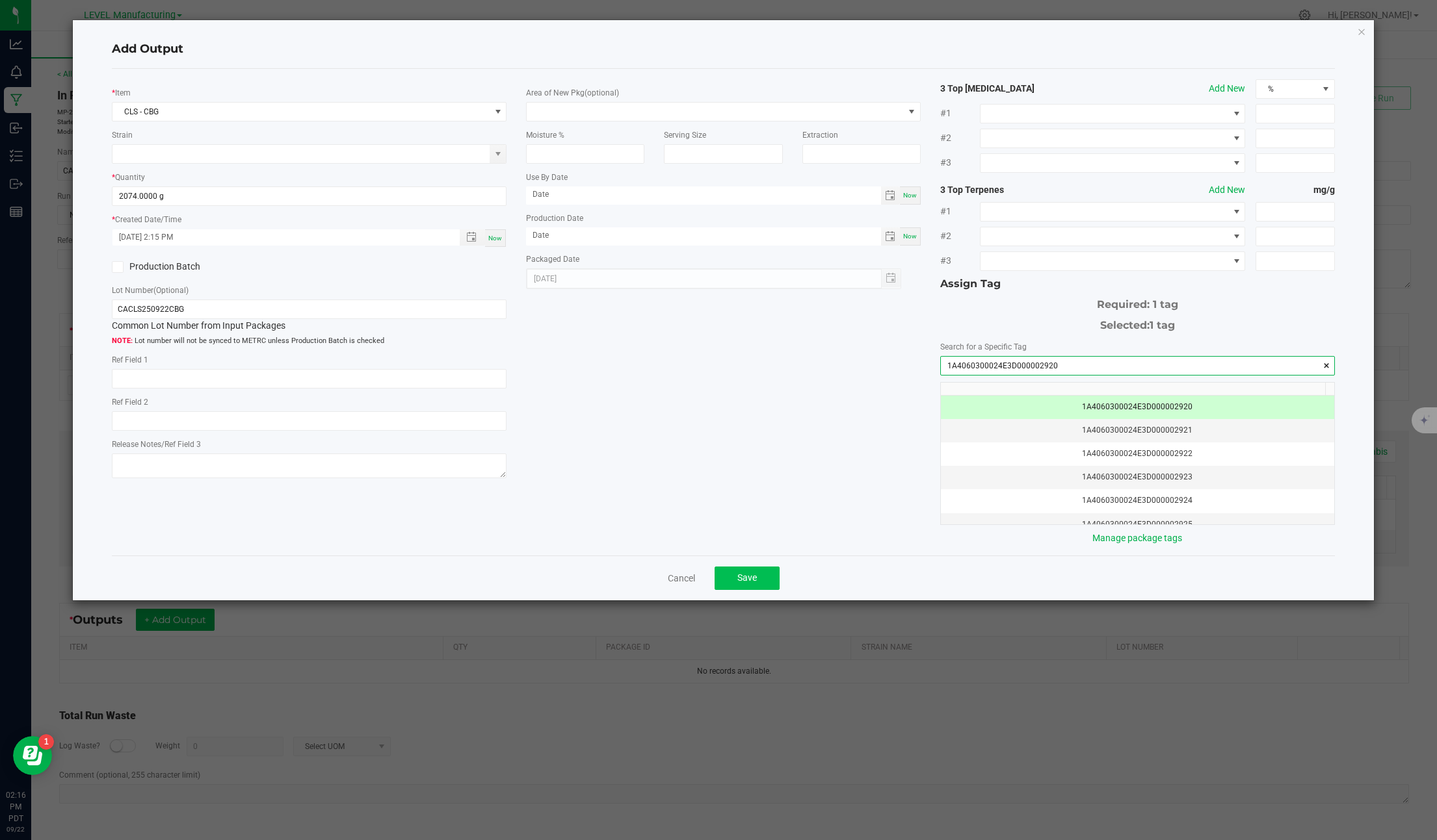
type input "1A4060300024E3D000002920"
click at [758, 589] on button "Save" at bounding box center [747, 579] width 65 height 23
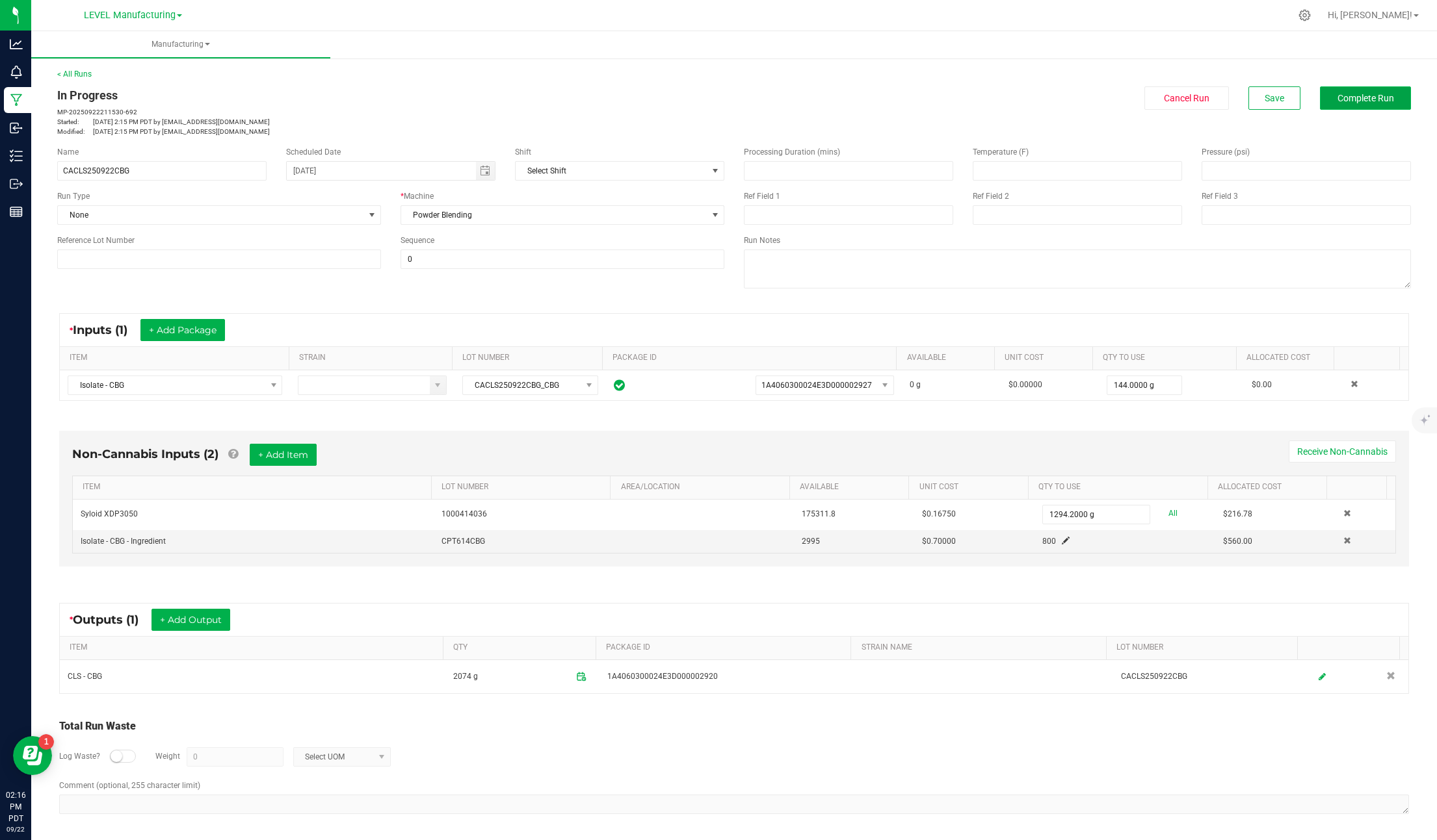
click at [1359, 98] on span "Complete Run" at bounding box center [1366, 97] width 57 height 11
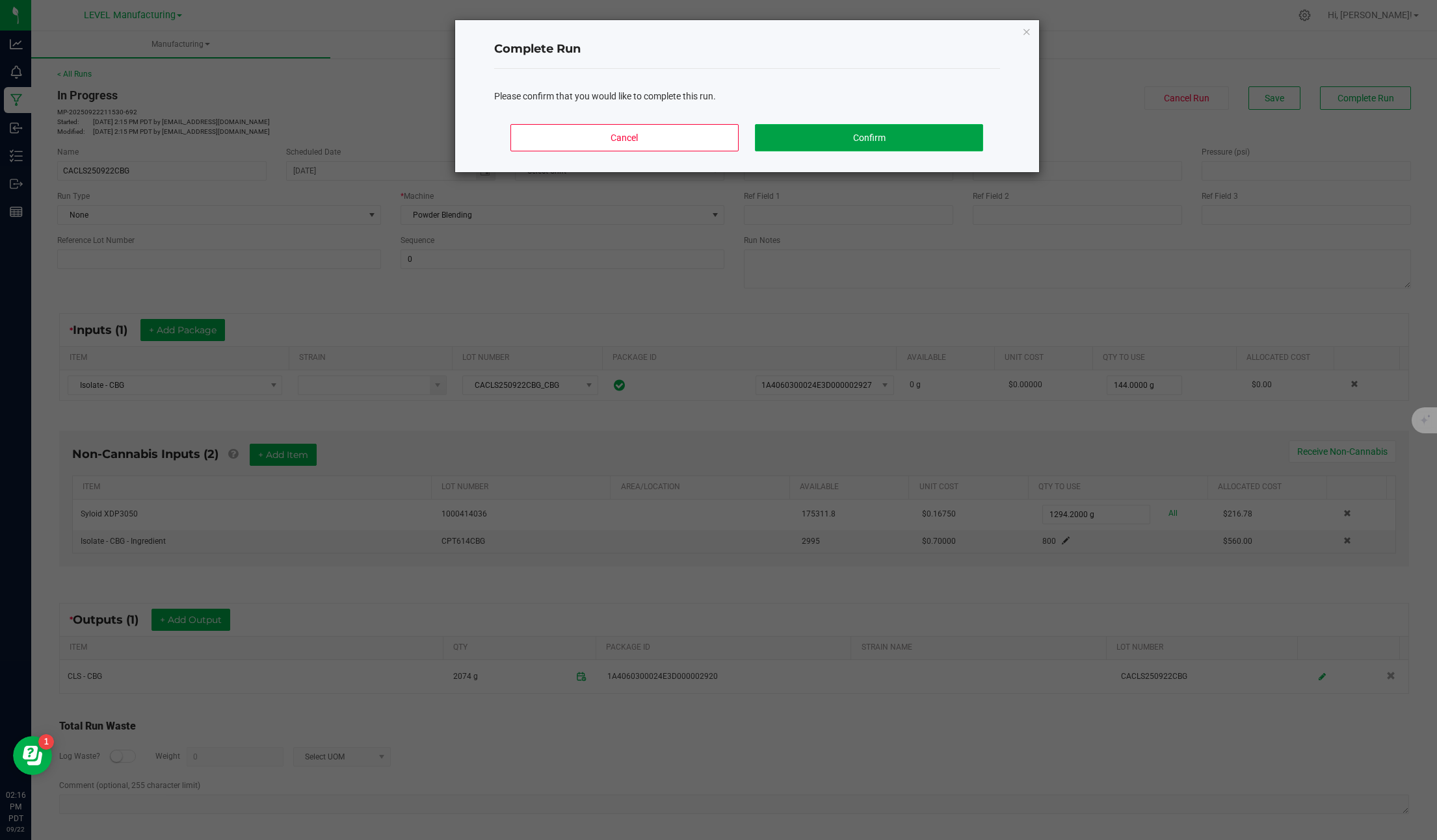
click at [864, 143] on button "Confirm" at bounding box center [868, 137] width 227 height 27
